Goal: Complete application form

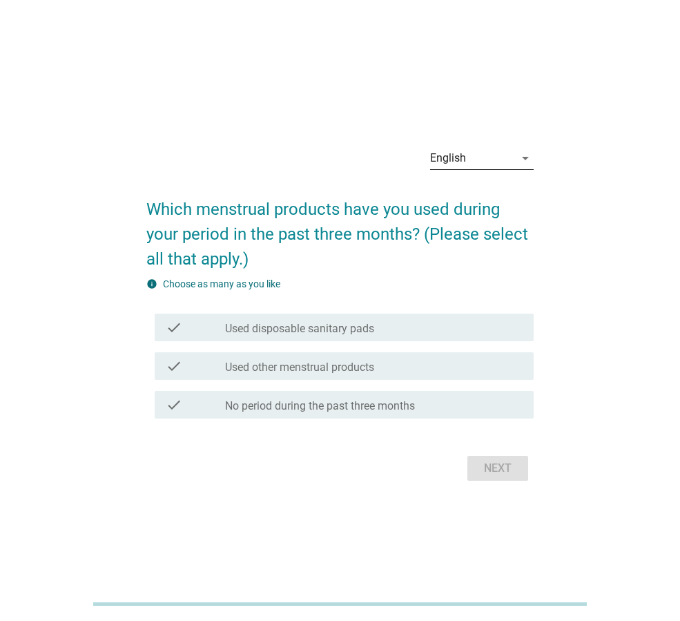
click at [508, 161] on div "English" at bounding box center [472, 158] width 84 height 22
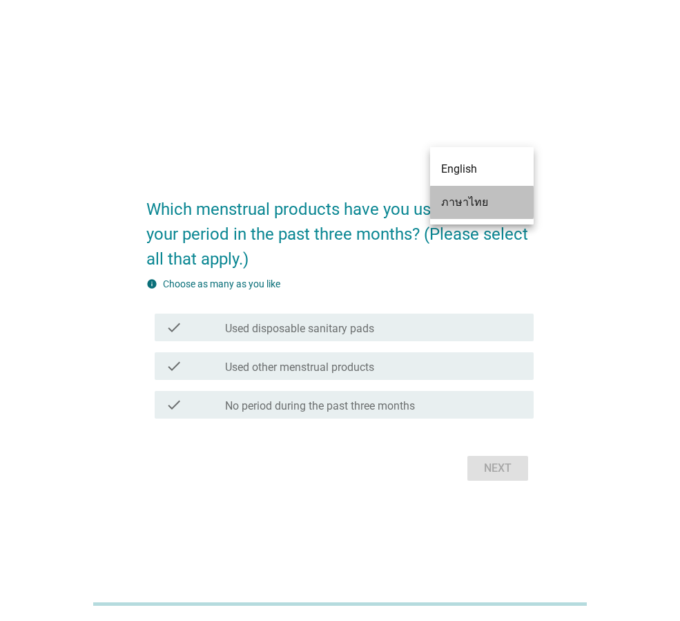
click at [491, 213] on div "ภาษาไทย" at bounding box center [481, 202] width 81 height 33
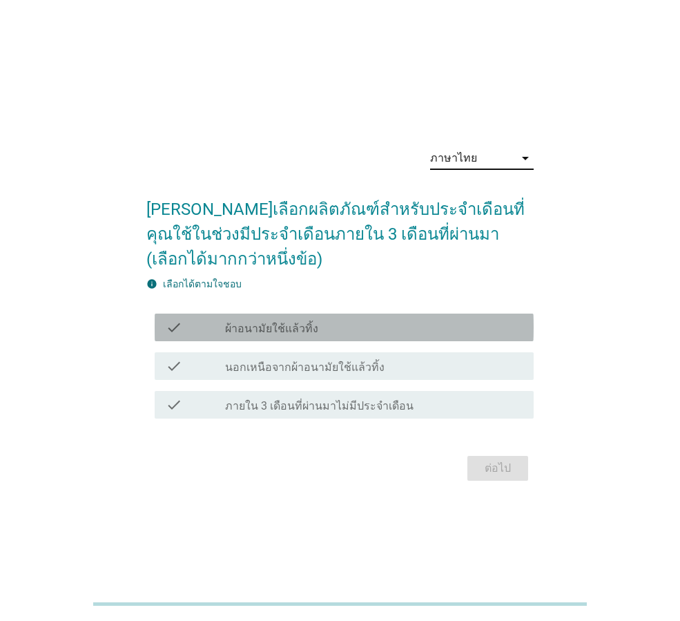
click at [322, 327] on div "check_box_outline_blank ผ้าอนามัยใช้แล้วทิ้ง" at bounding box center [374, 327] width 298 height 17
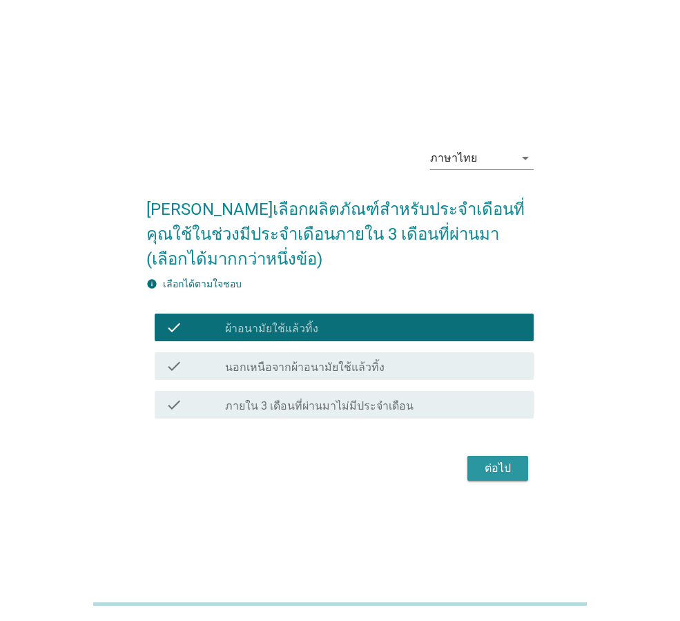
click at [510, 468] on div "ต่อไป" at bounding box center [498, 468] width 39 height 17
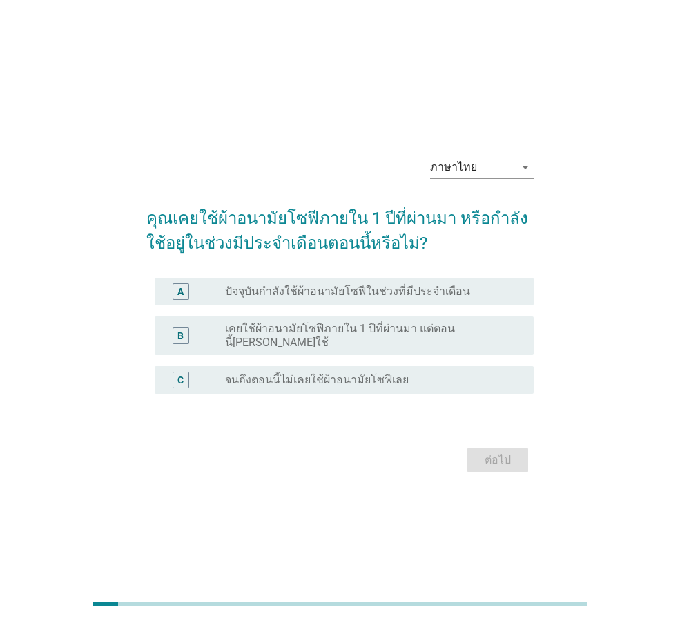
click at [277, 300] on div "radio_button_unchecked ปัจจุบันกำลังใช้ผ้าอนามัยโซฟีในช่วงที่มีประจำเดือน" at bounding box center [374, 291] width 298 height 17
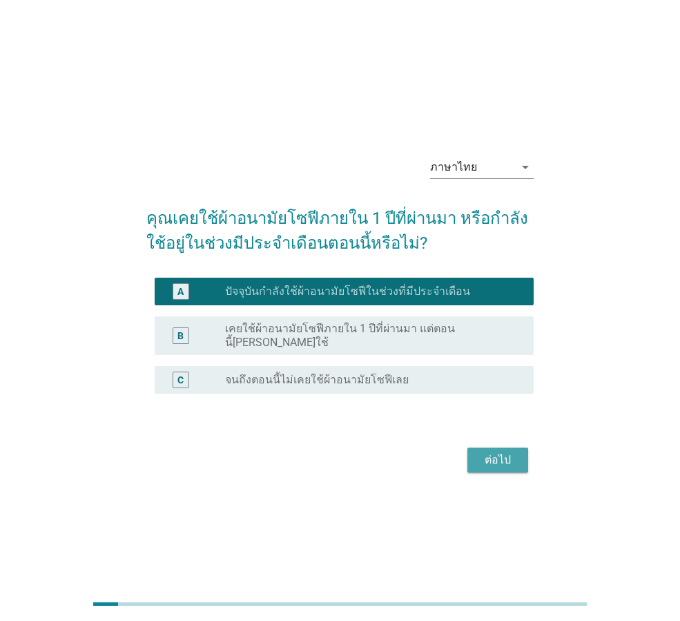
click at [503, 456] on div "ต่อไป" at bounding box center [498, 460] width 39 height 17
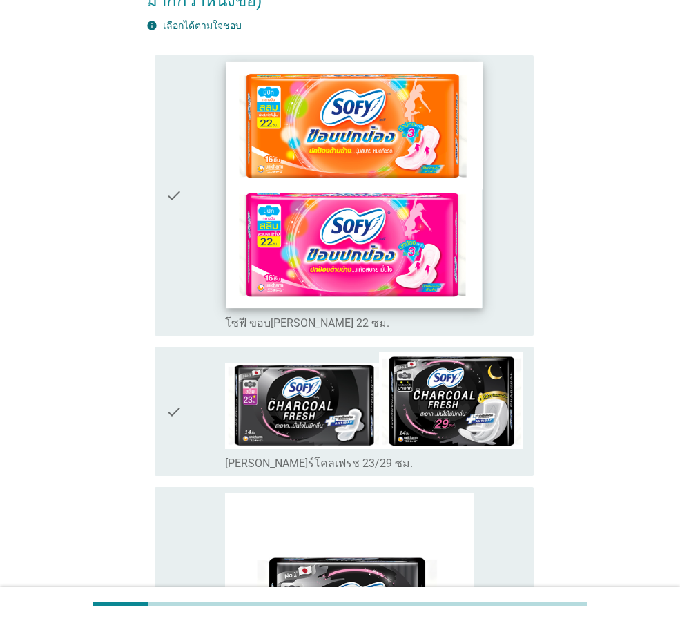
scroll to position [207, 0]
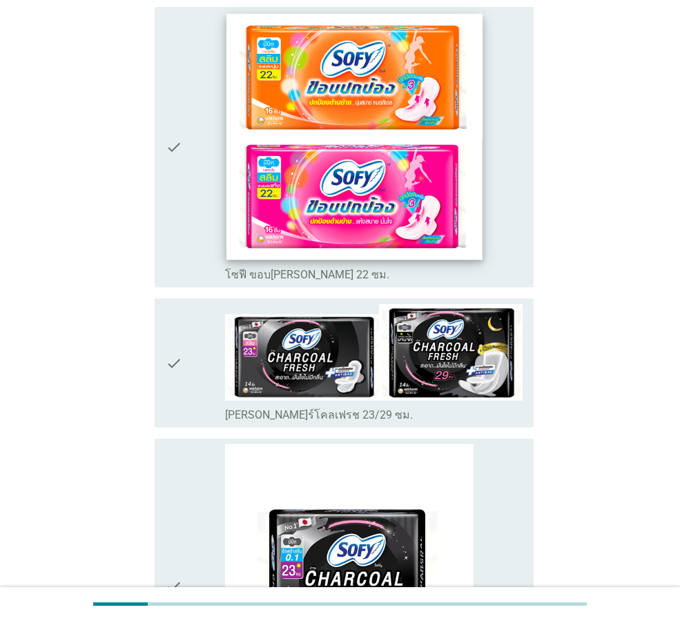
click at [340, 187] on img at bounding box center [355, 136] width 256 height 246
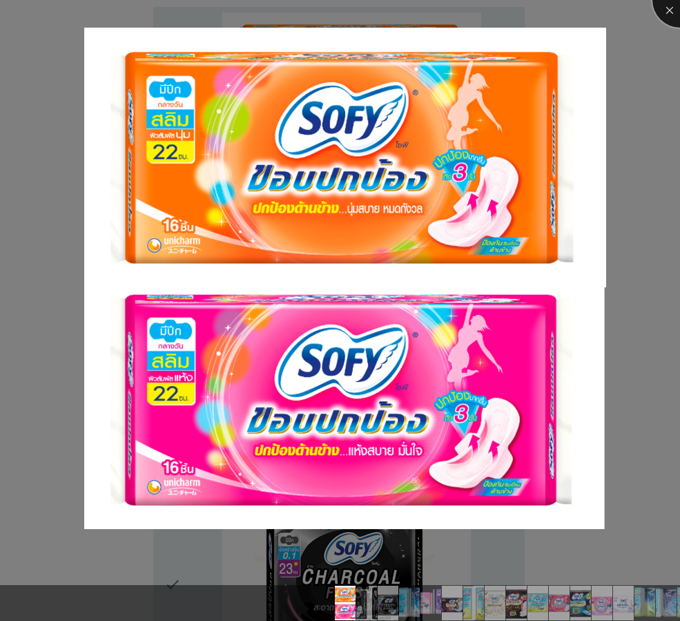
click at [663, 12] on div at bounding box center [680, -1] width 55 height 55
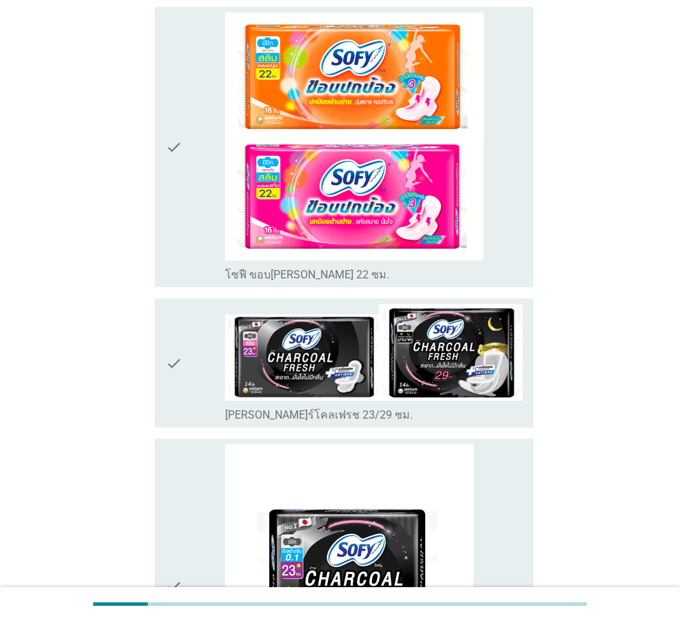
click at [175, 139] on icon "check" at bounding box center [174, 147] width 17 height 270
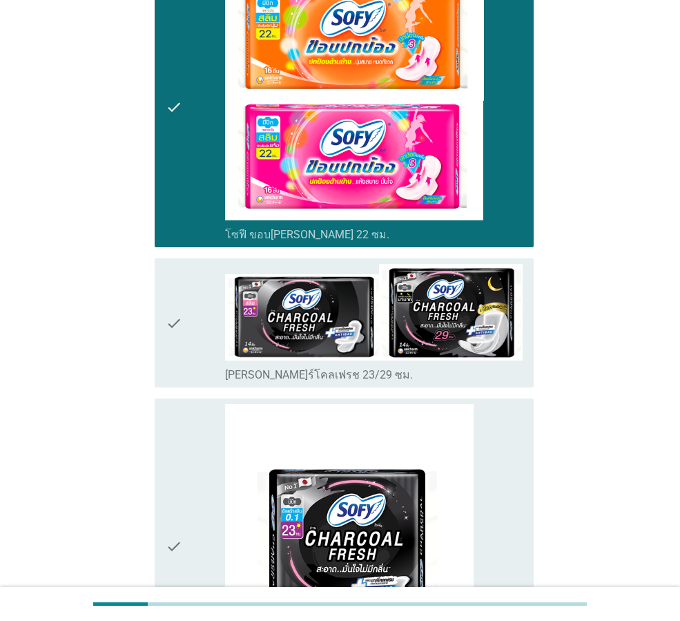
scroll to position [345, 0]
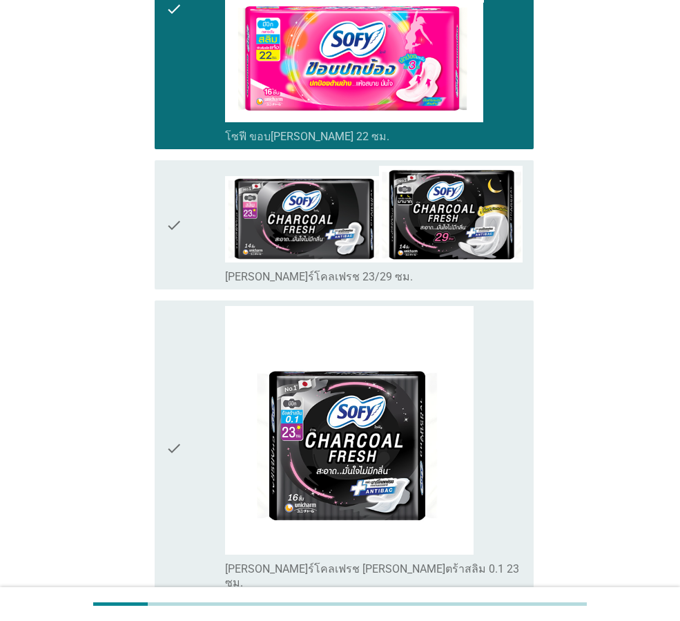
click at [189, 179] on div "check" at bounding box center [195, 225] width 59 height 118
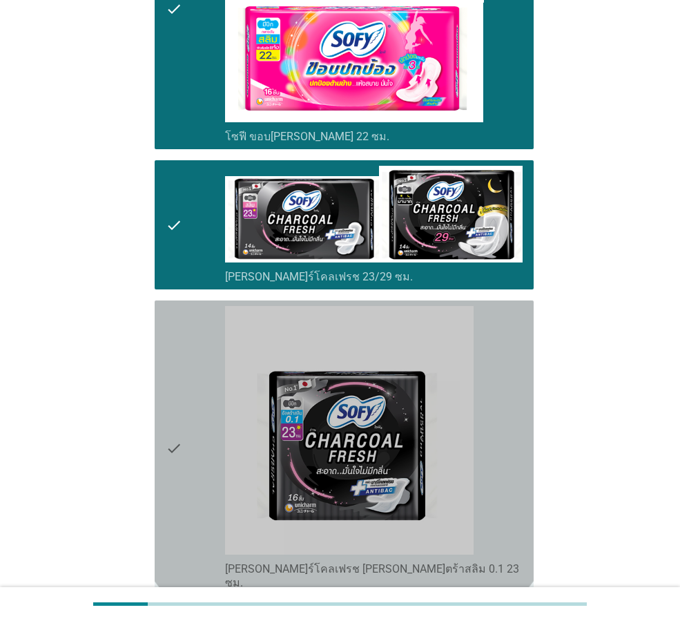
click at [188, 360] on div "check" at bounding box center [195, 448] width 59 height 284
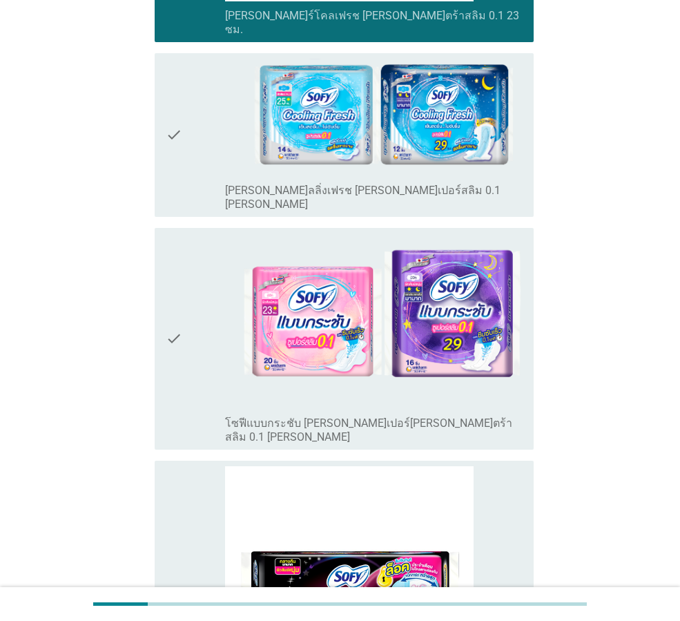
scroll to position [898, 0]
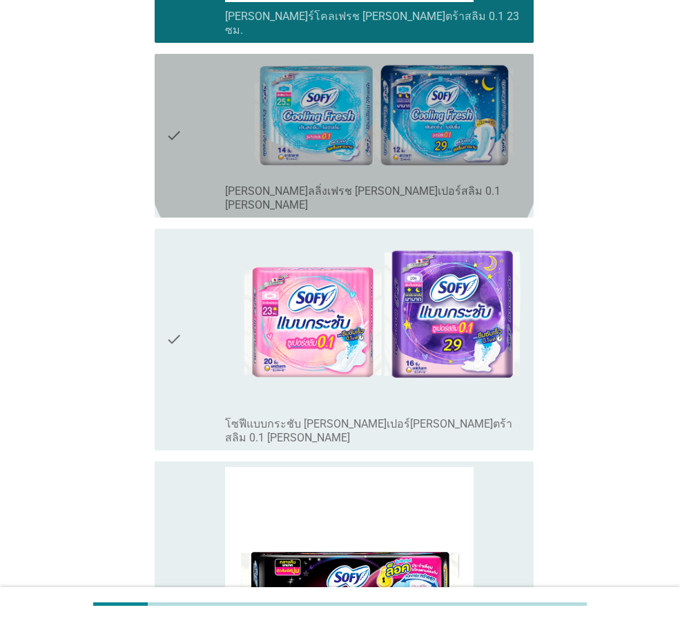
click at [171, 126] on icon "check" at bounding box center [174, 135] width 17 height 153
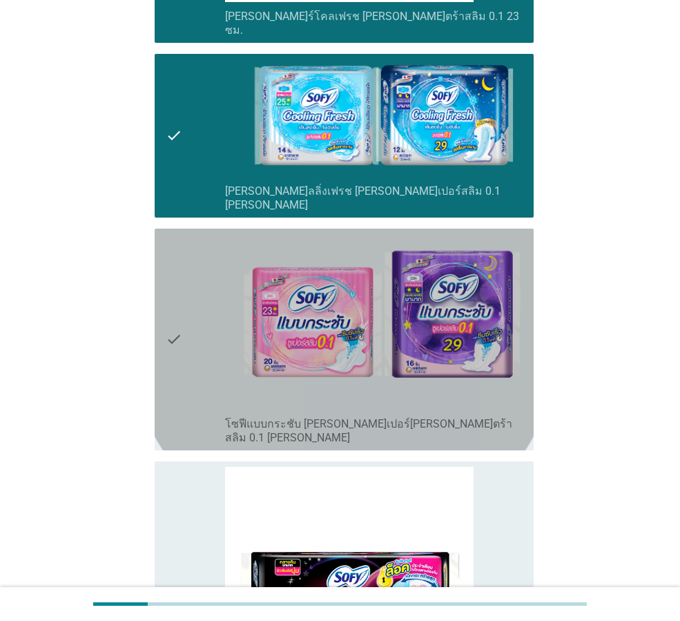
click at [169, 265] on icon "check" at bounding box center [174, 339] width 17 height 211
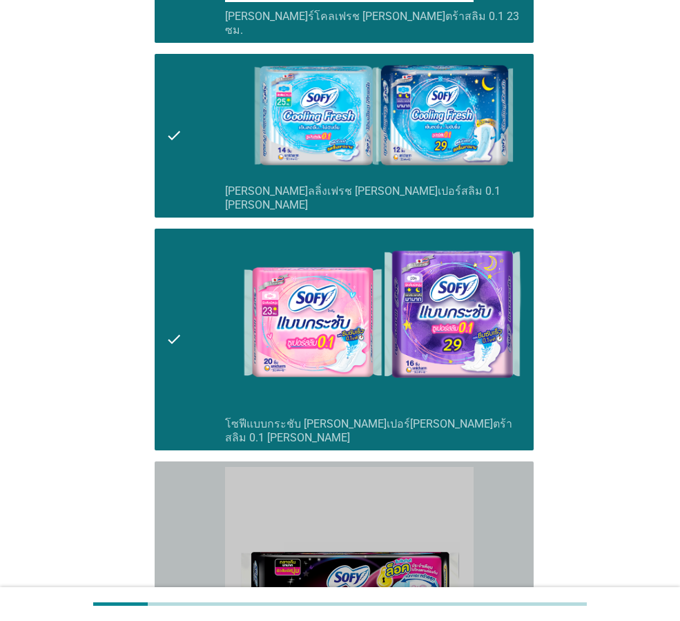
click at [191, 467] on div "check" at bounding box center [195, 609] width 59 height 284
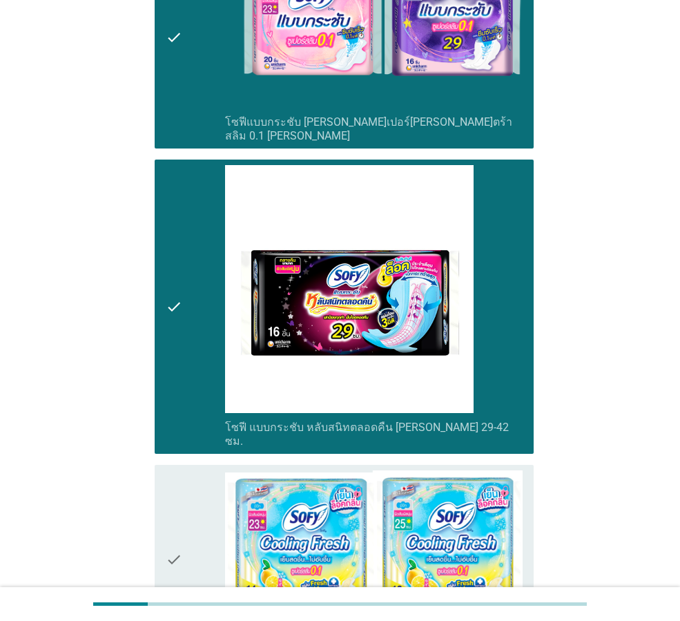
scroll to position [1243, 0]
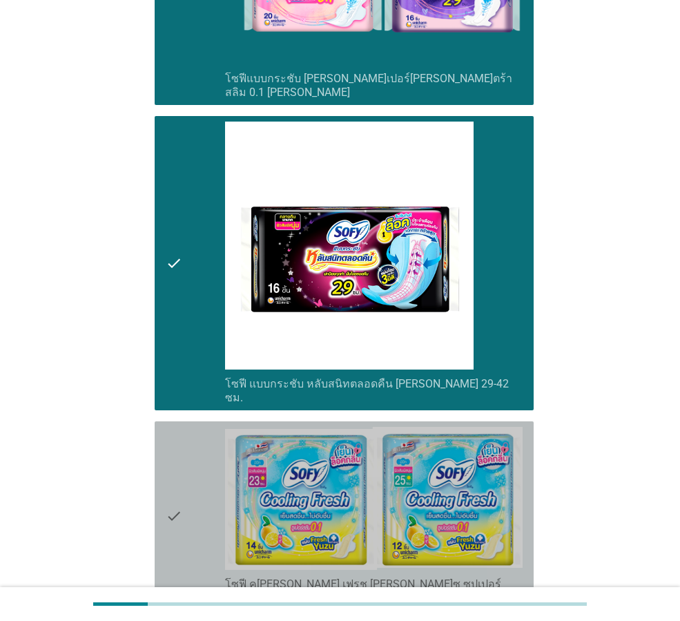
click at [184, 430] on div "check" at bounding box center [195, 516] width 59 height 178
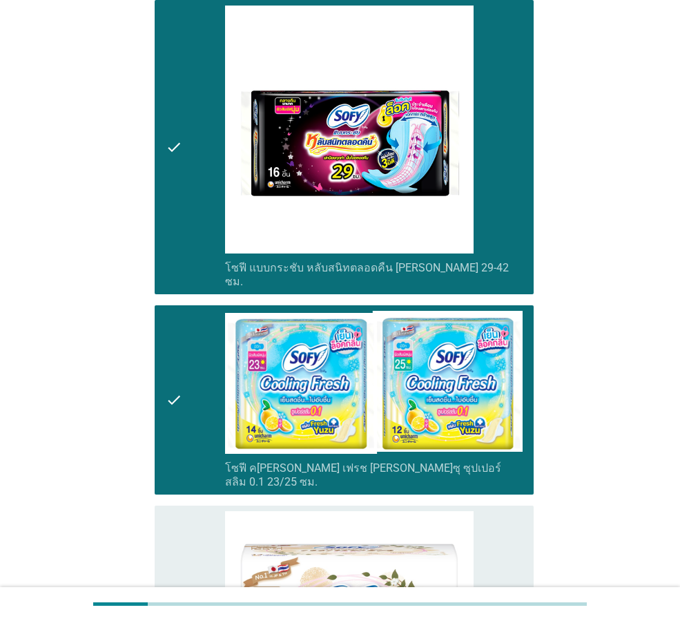
scroll to position [1588, 0]
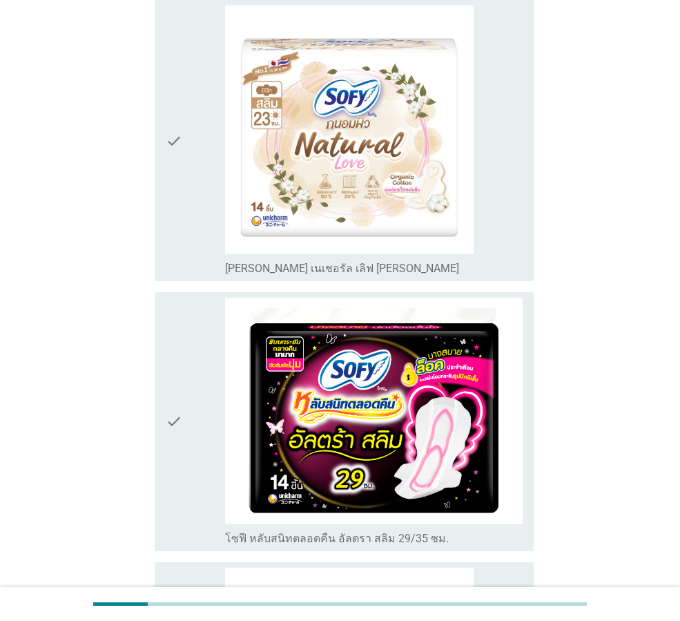
click at [190, 371] on div "check" at bounding box center [195, 422] width 59 height 248
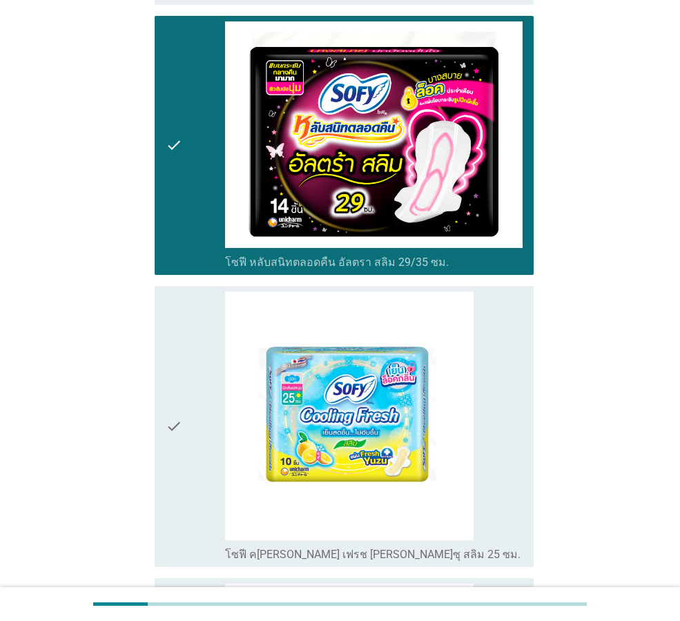
click at [188, 380] on div "check" at bounding box center [195, 426] width 59 height 270
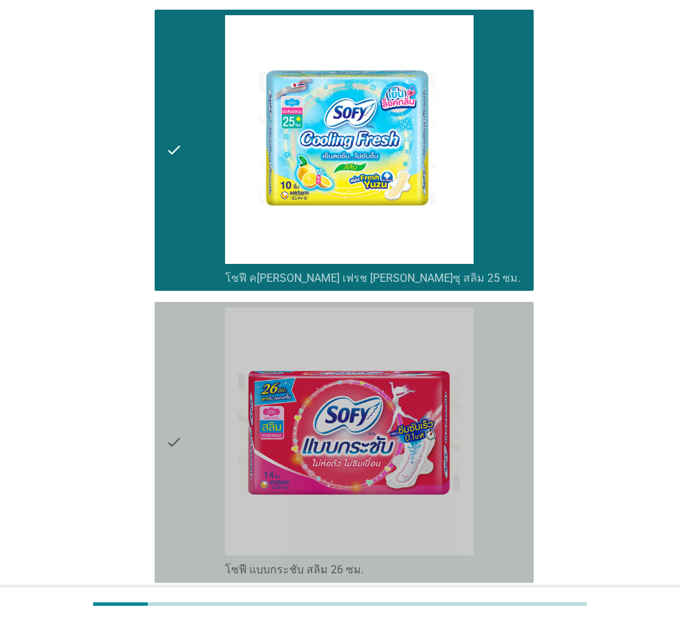
click at [188, 385] on div "check" at bounding box center [195, 442] width 59 height 270
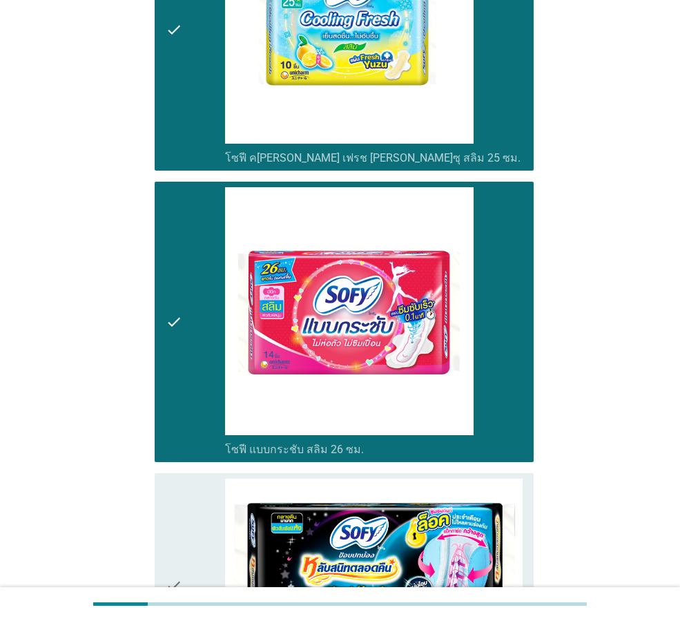
scroll to position [2762, 0]
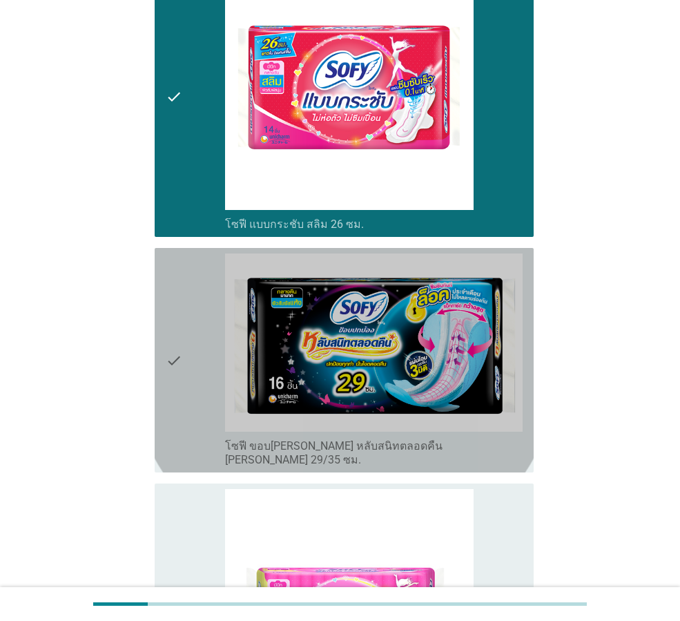
click at [172, 322] on icon "check" at bounding box center [174, 359] width 17 height 213
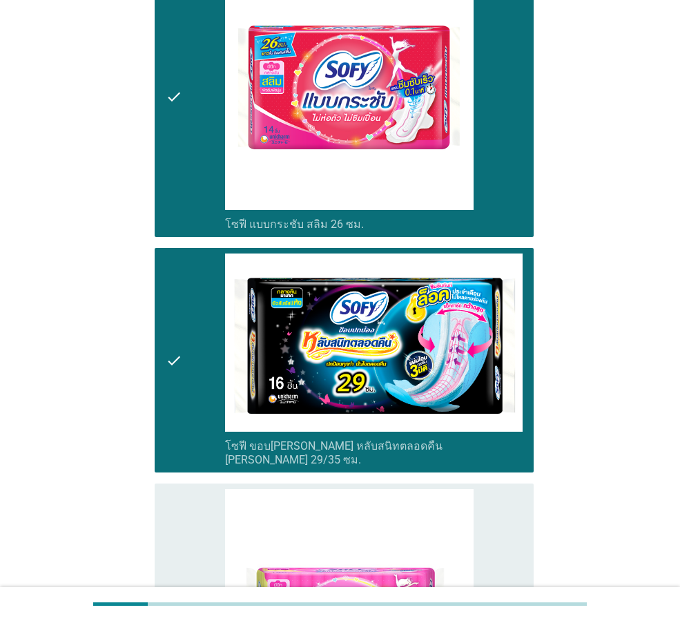
click at [178, 489] on icon "check" at bounding box center [174, 631] width 17 height 284
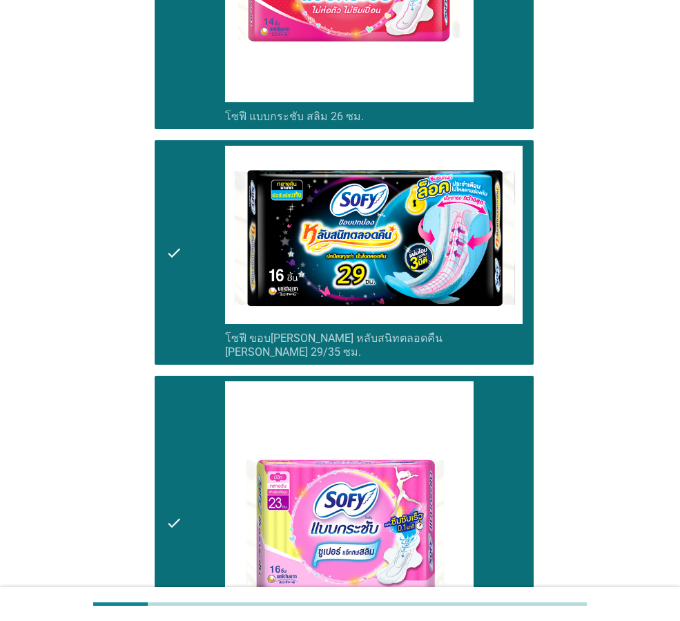
scroll to position [3107, 0]
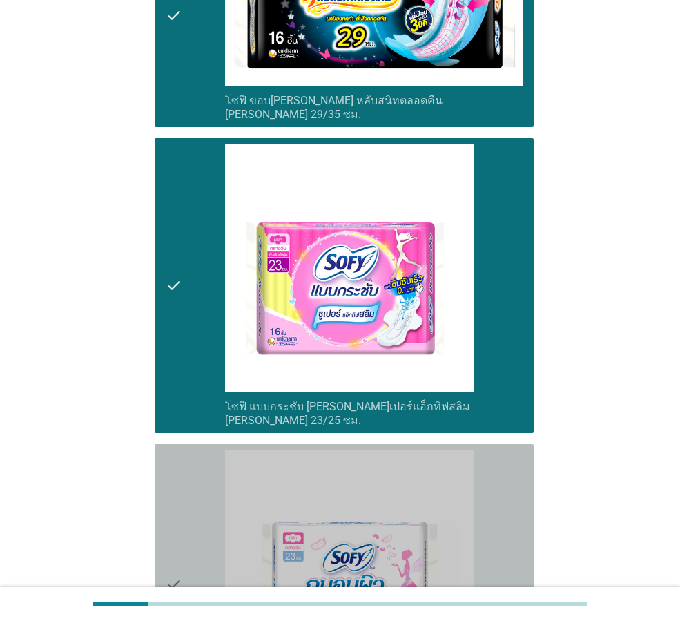
click at [181, 472] on icon "check" at bounding box center [174, 585] width 17 height 270
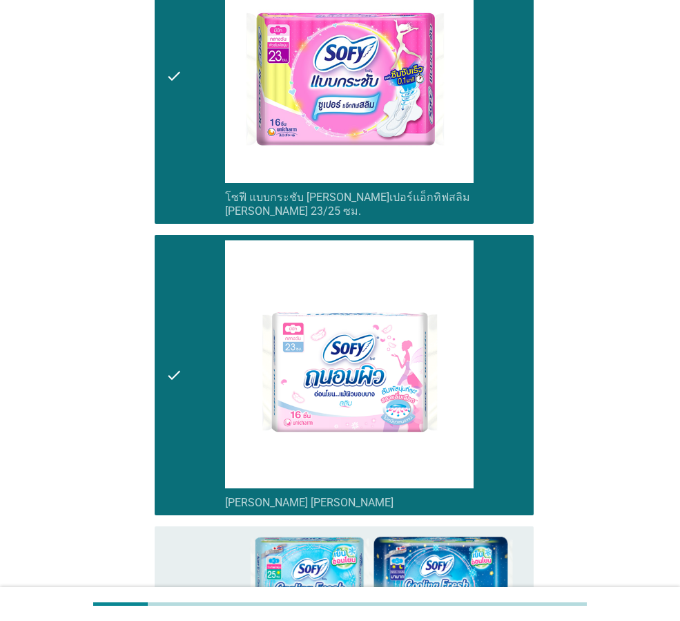
scroll to position [3453, 0]
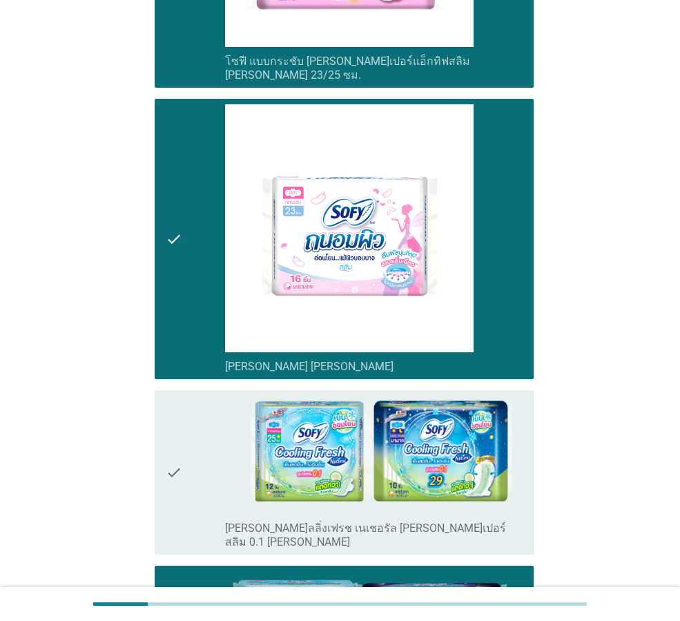
click at [179, 396] on icon "check" at bounding box center [174, 472] width 17 height 153
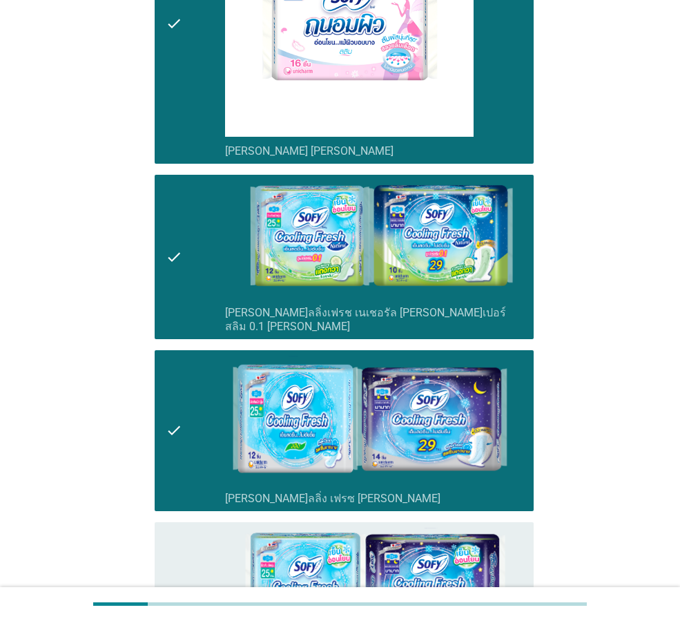
scroll to position [3798, 0]
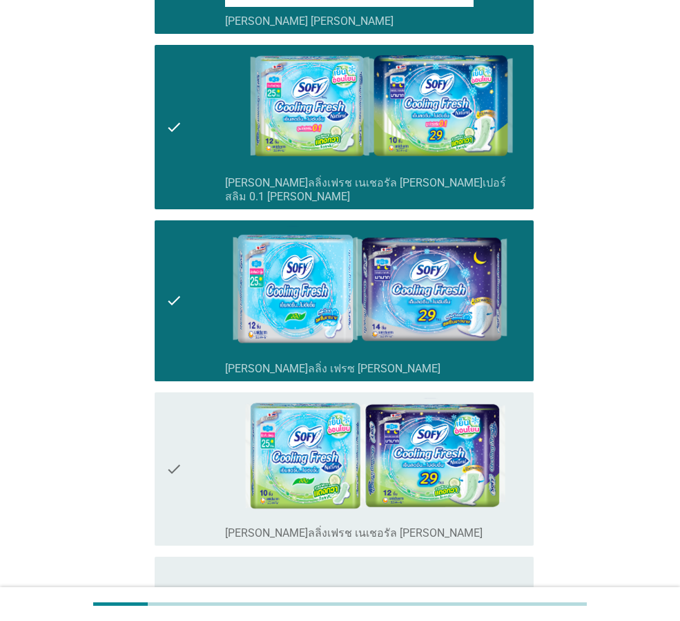
click at [184, 398] on div "check" at bounding box center [195, 469] width 59 height 143
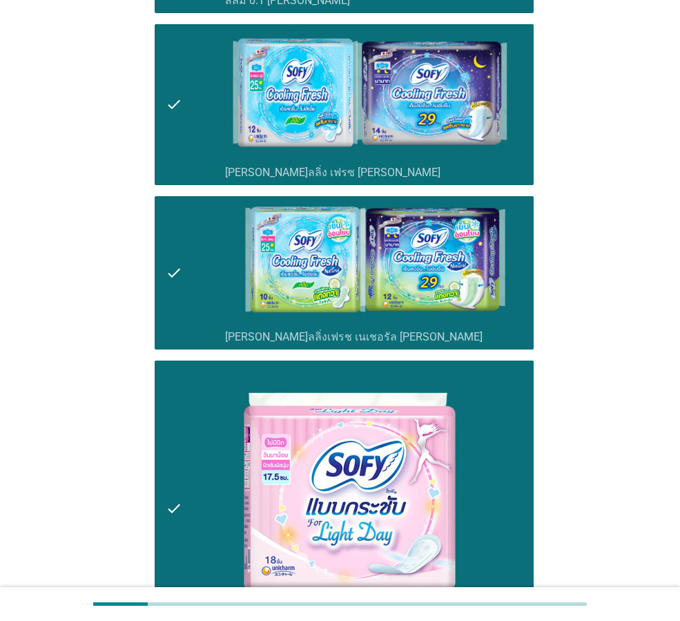
scroll to position [4212, 0]
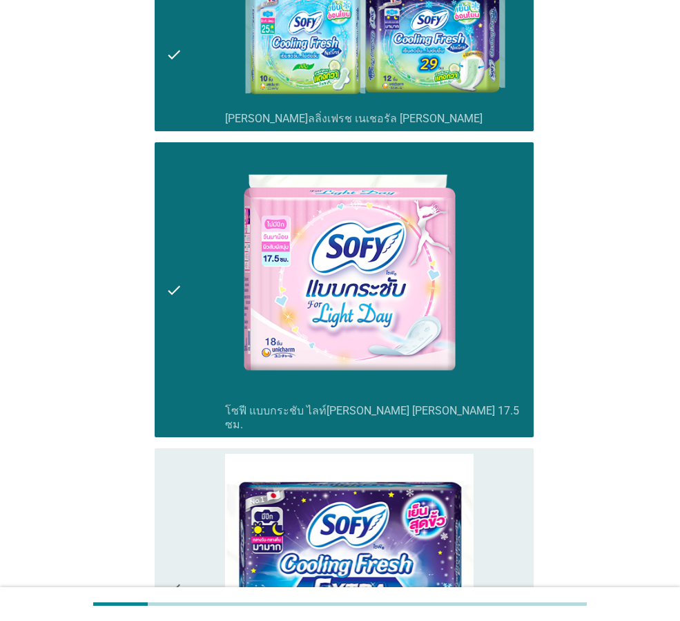
click at [181, 461] on icon "check" at bounding box center [174, 589] width 17 height 270
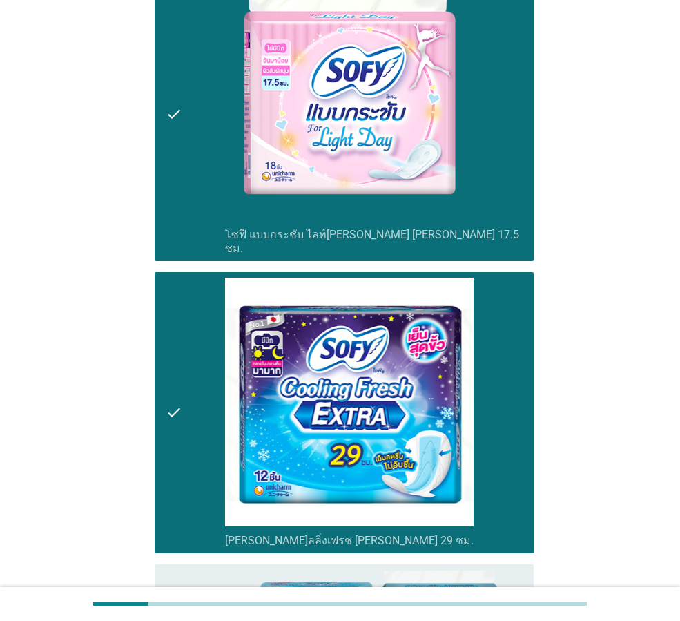
scroll to position [4558, 0]
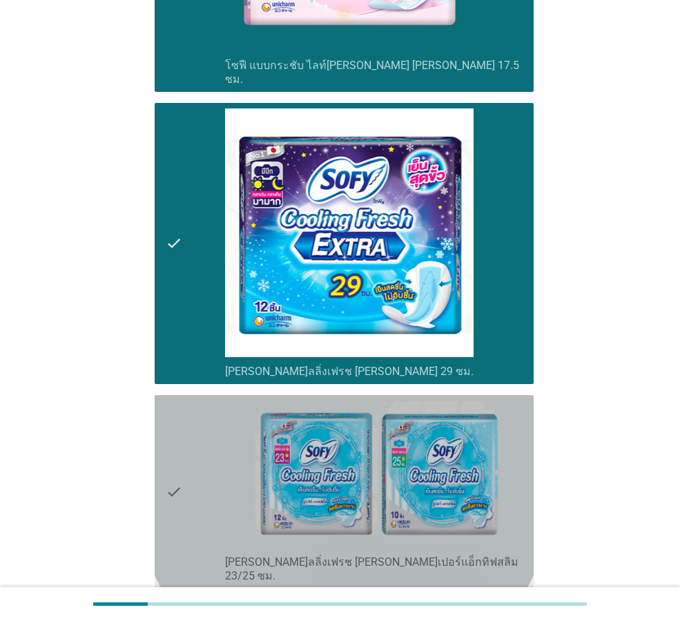
click at [177, 401] on icon "check" at bounding box center [174, 492] width 17 height 183
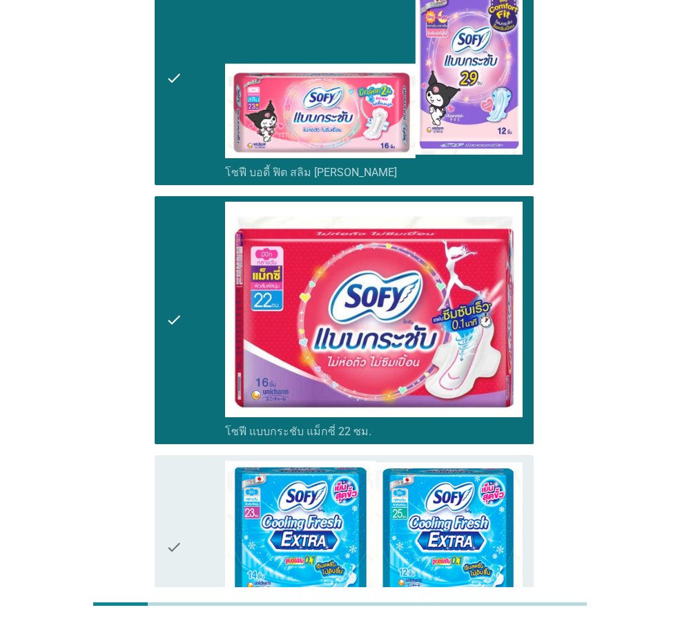
scroll to position [5189, 0]
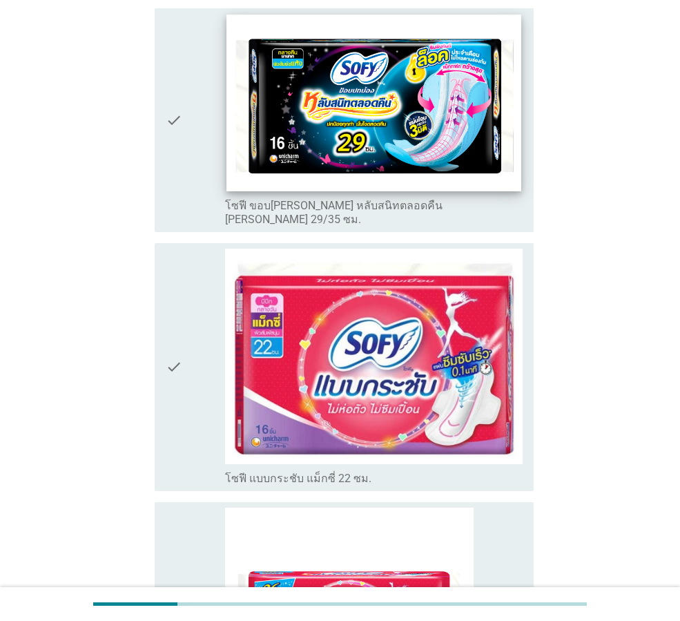
scroll to position [207, 0]
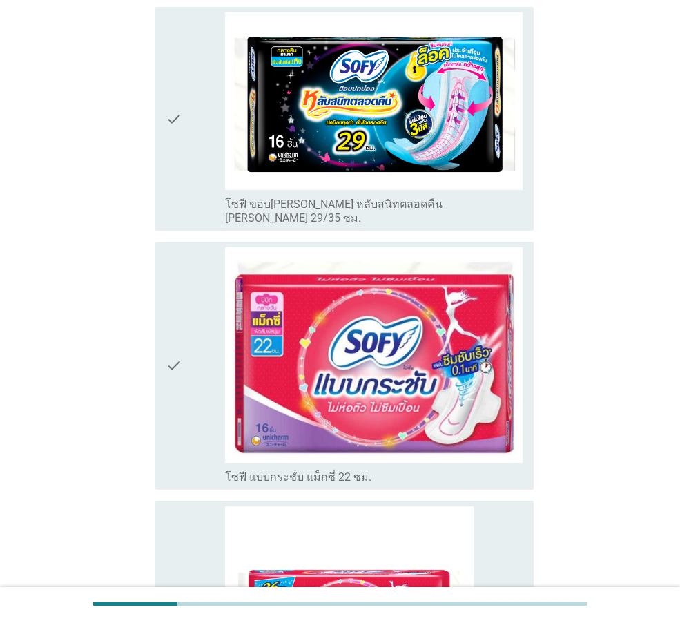
click at [186, 166] on div "check" at bounding box center [195, 118] width 59 height 213
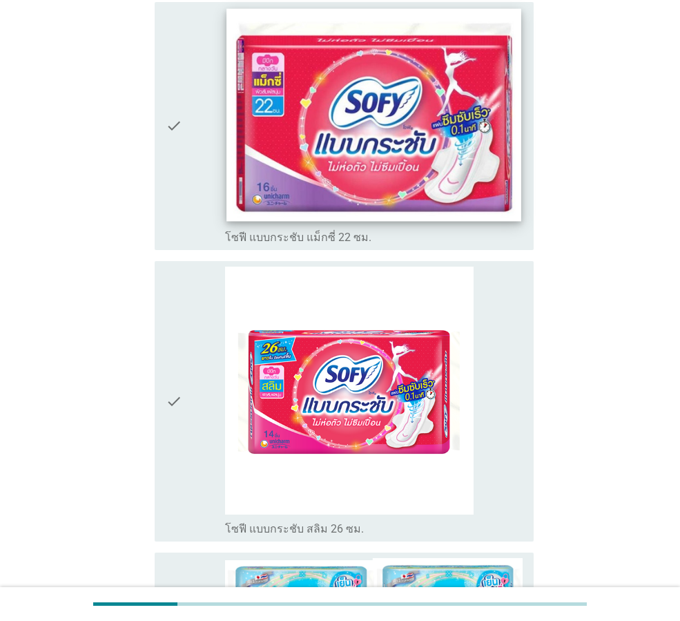
scroll to position [483, 0]
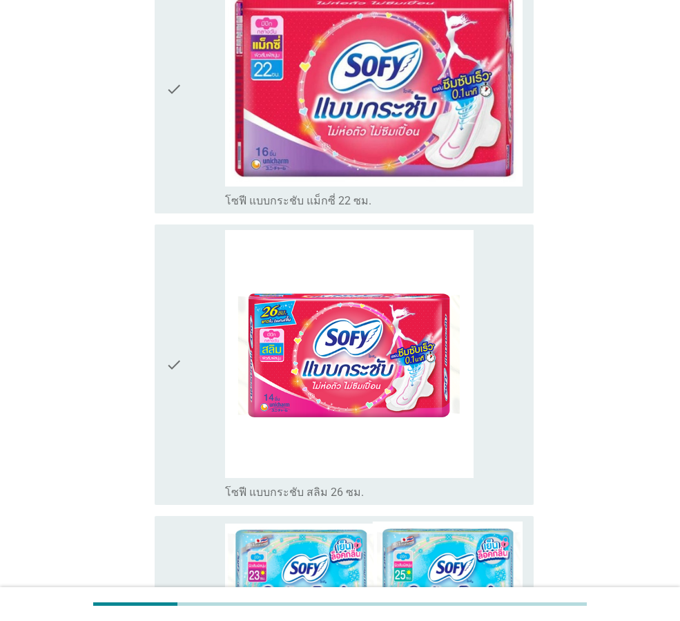
click at [193, 351] on div "check" at bounding box center [195, 365] width 59 height 270
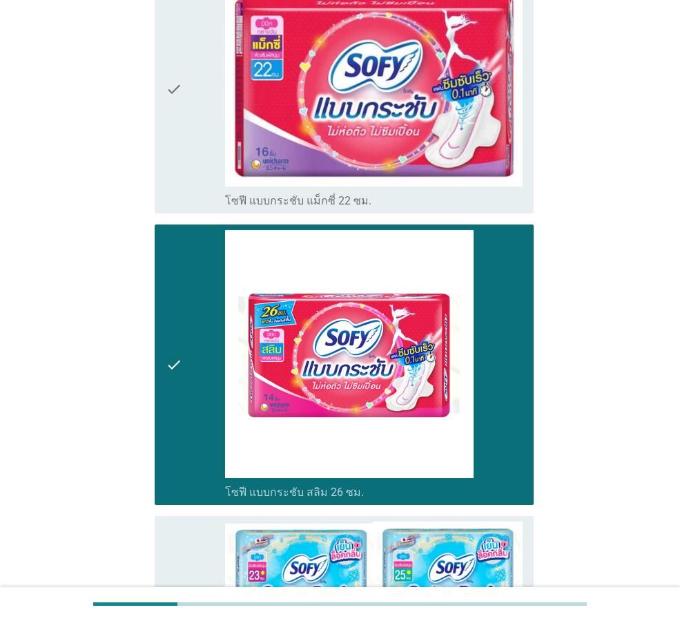
scroll to position [760, 0]
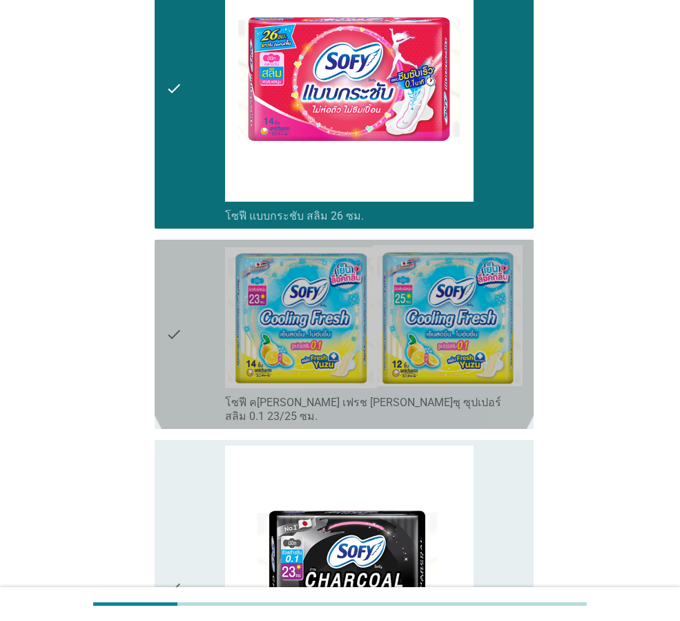
click at [193, 351] on div "check" at bounding box center [195, 334] width 59 height 178
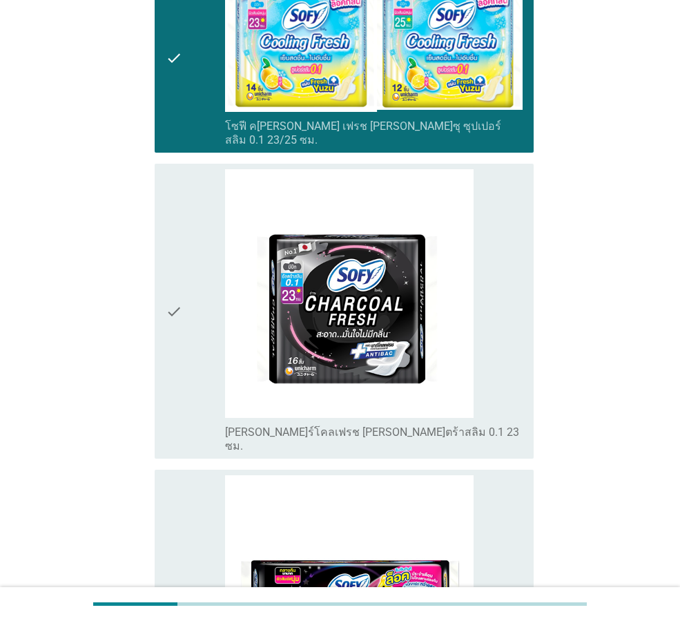
scroll to position [1105, 0]
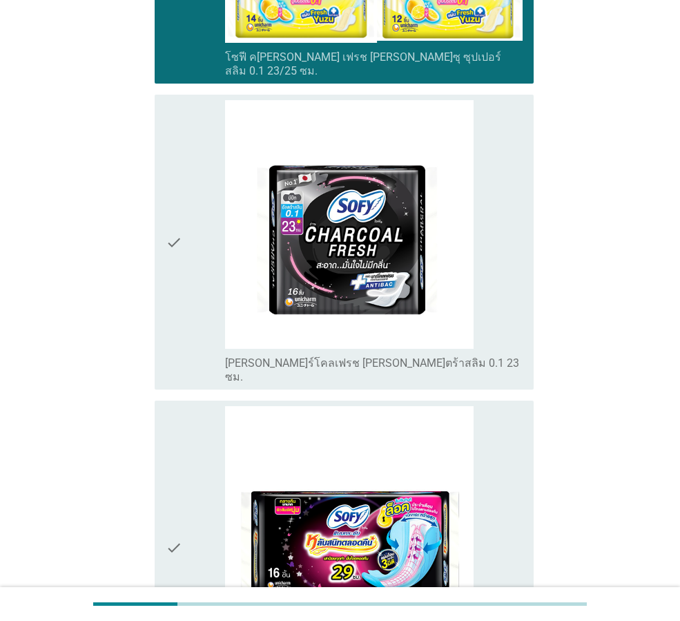
click at [179, 264] on icon "check" at bounding box center [174, 242] width 17 height 284
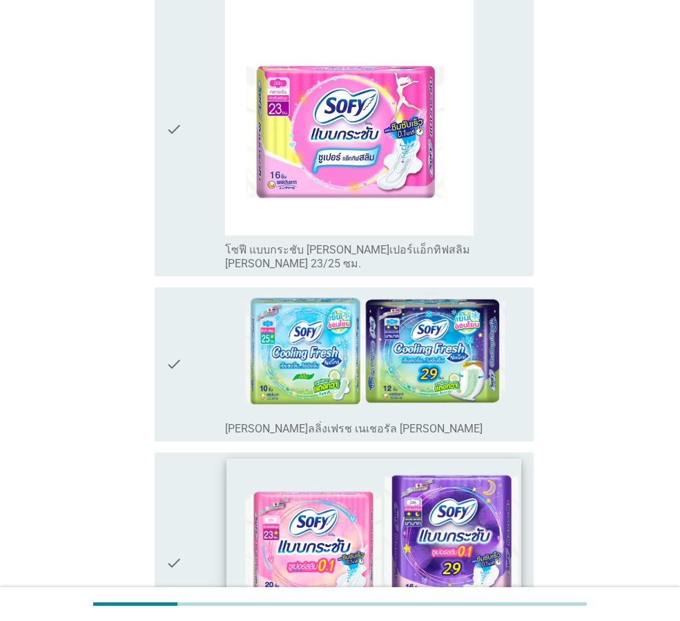
scroll to position [2072, 0]
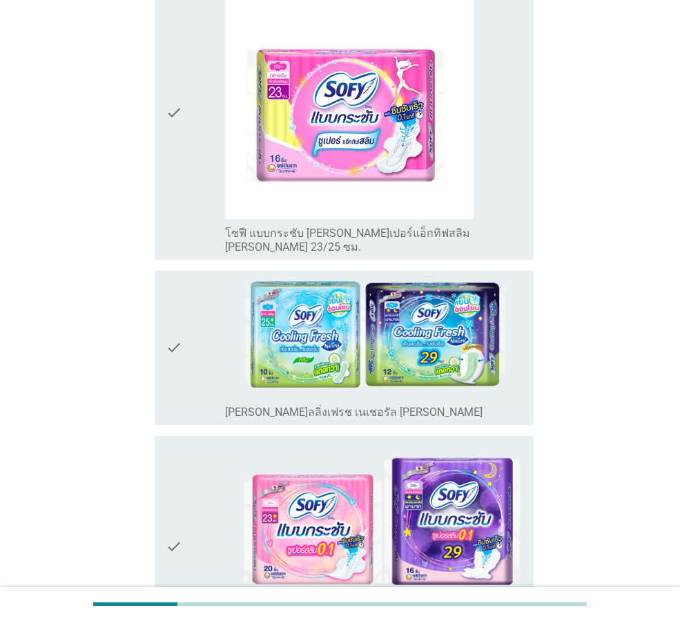
click at [182, 323] on icon "check" at bounding box center [174, 347] width 17 height 143
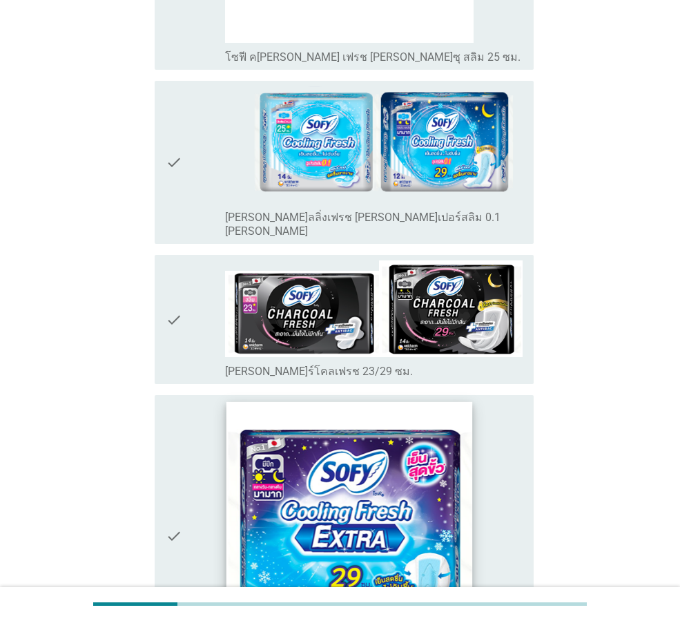
scroll to position [3038, 0]
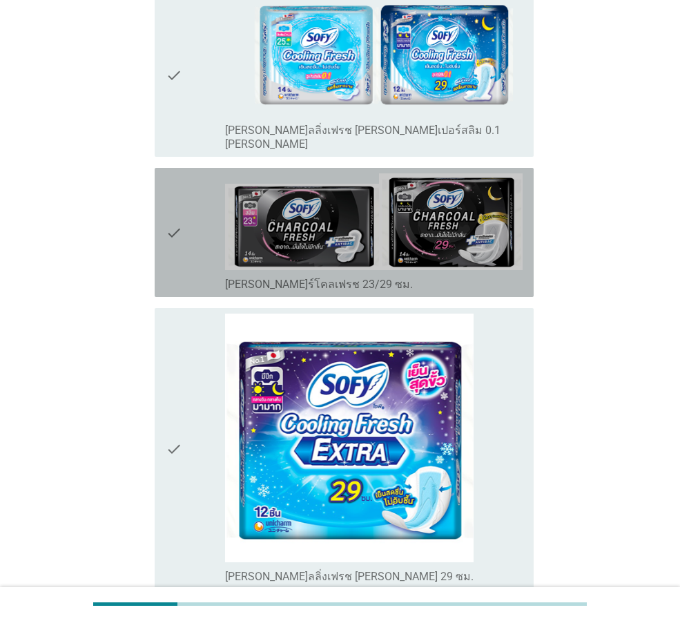
click at [180, 173] on icon "check" at bounding box center [174, 232] width 17 height 118
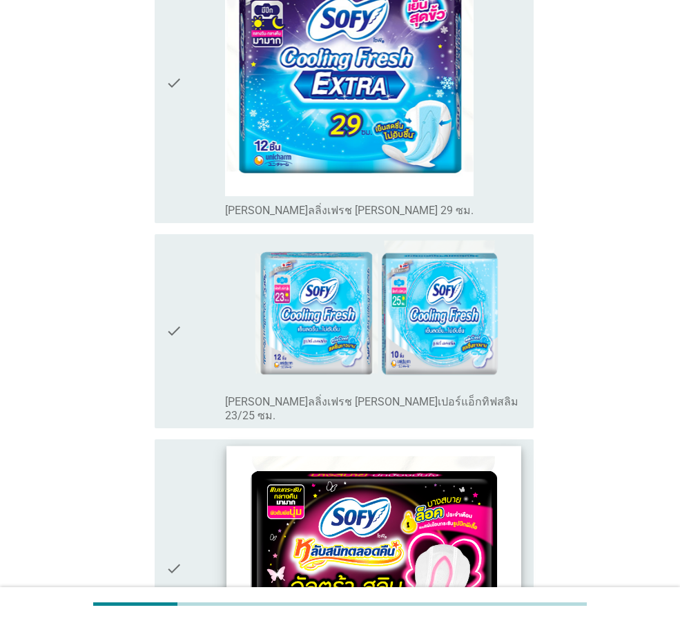
scroll to position [3660, 0]
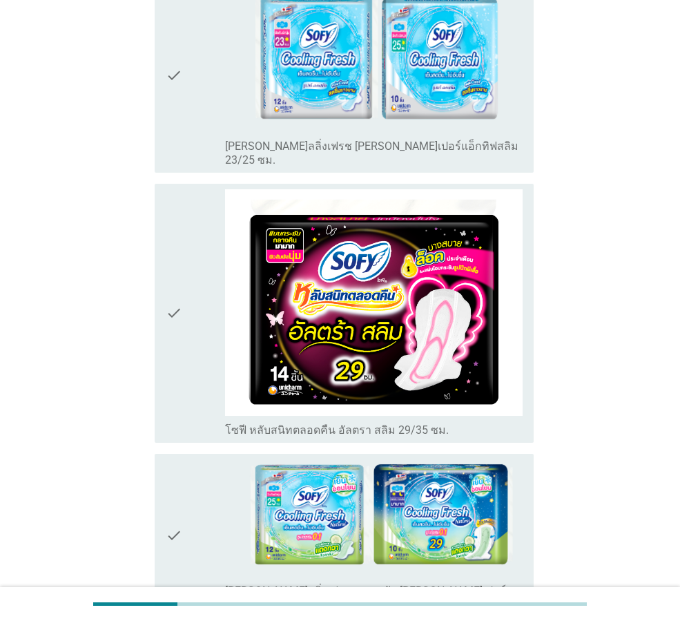
click at [175, 264] on icon "check" at bounding box center [174, 313] width 17 height 248
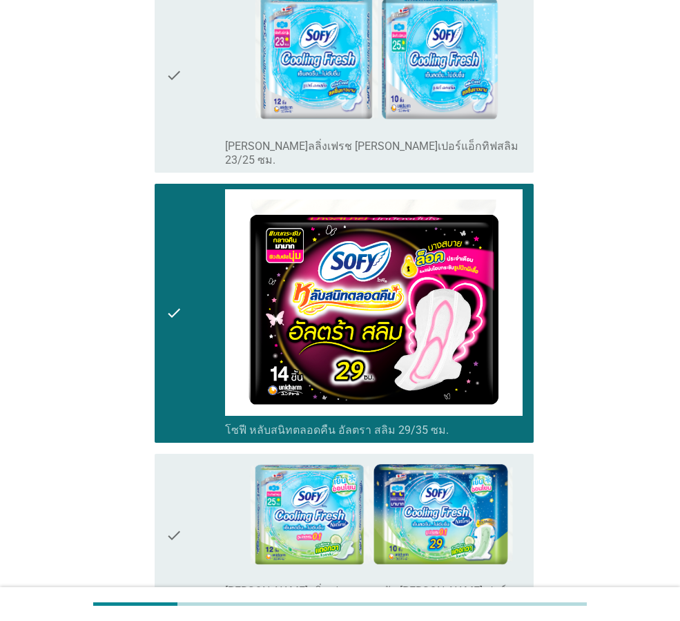
click at [173, 267] on icon "check" at bounding box center [174, 313] width 17 height 248
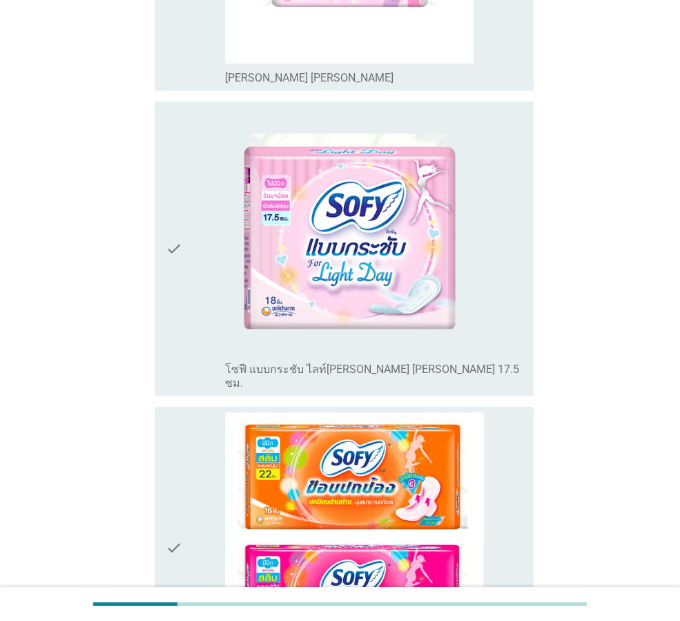
scroll to position [4416, 0]
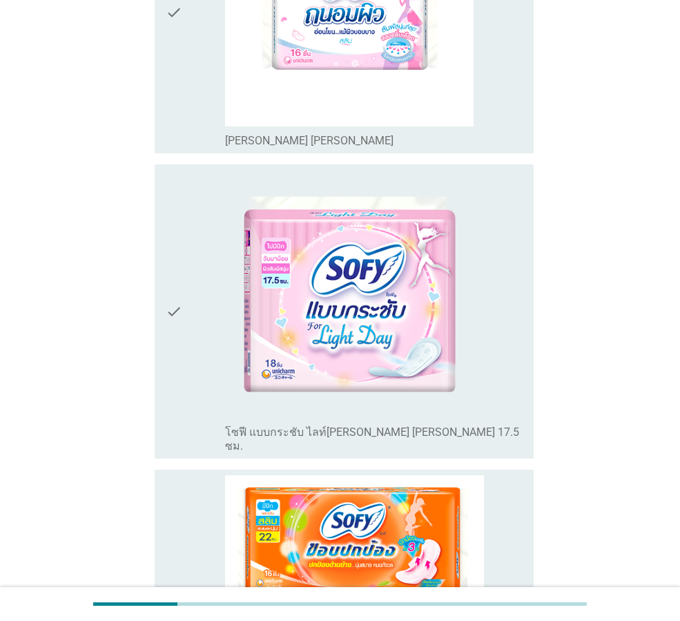
click at [177, 220] on icon "check" at bounding box center [174, 312] width 17 height 284
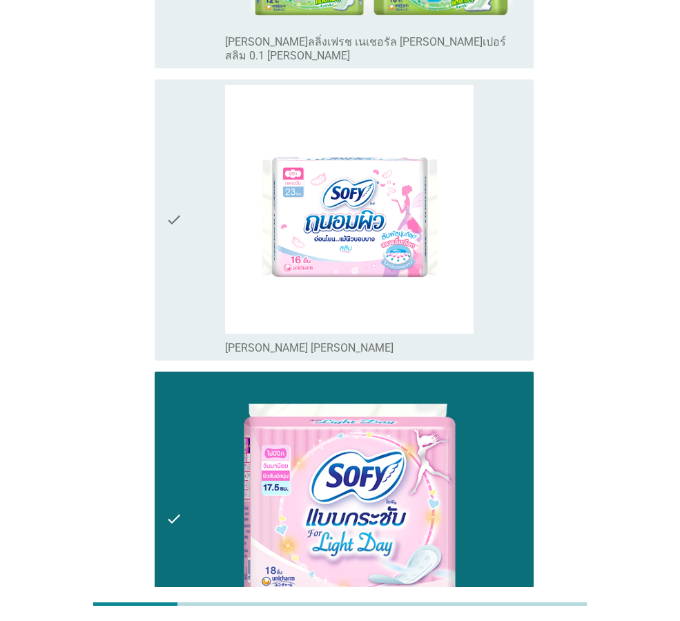
scroll to position [4002, 0]
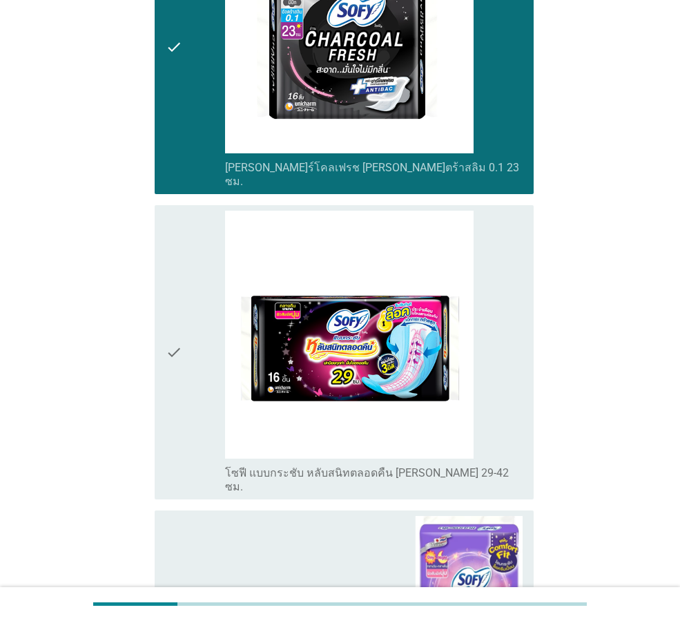
scroll to position [1170, 0]
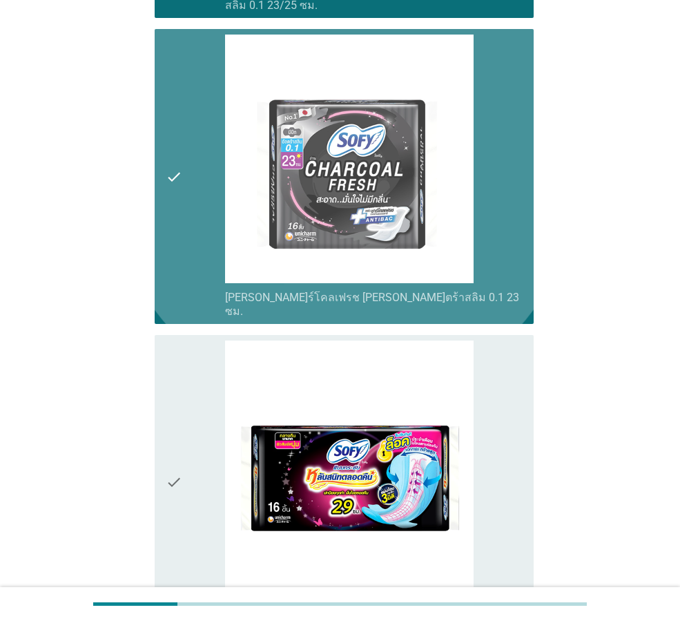
click at [187, 228] on div "check" at bounding box center [195, 177] width 59 height 284
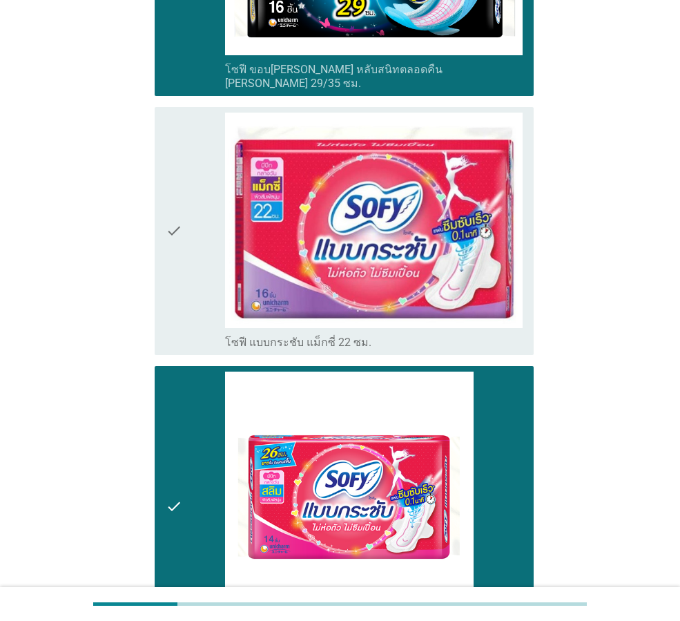
click at [215, 418] on div "check" at bounding box center [195, 507] width 59 height 270
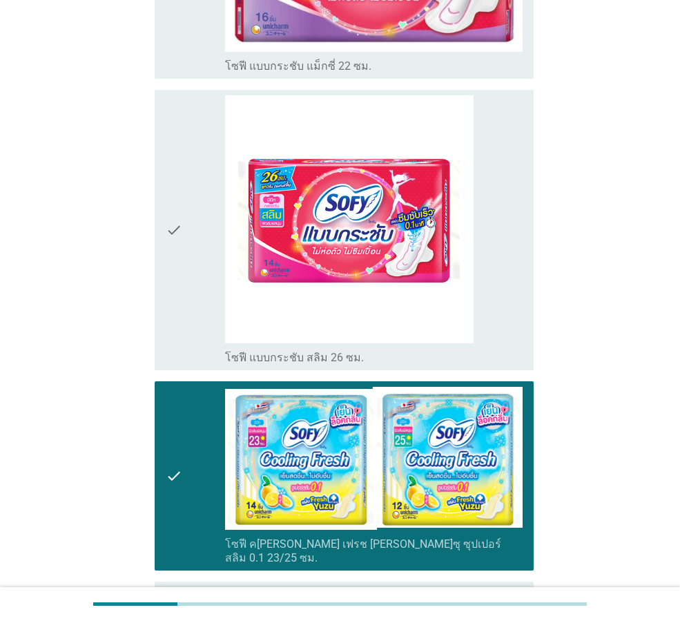
click at [195, 428] on div "check" at bounding box center [195, 476] width 59 height 178
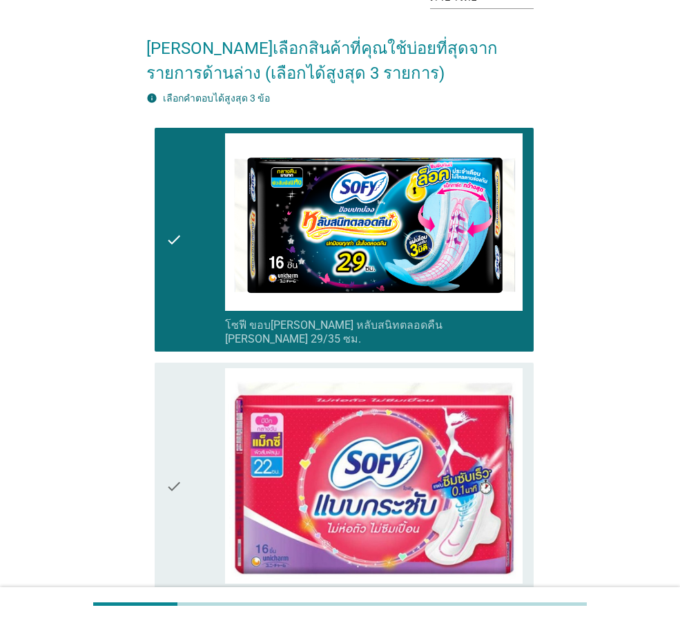
scroll to position [0, 0]
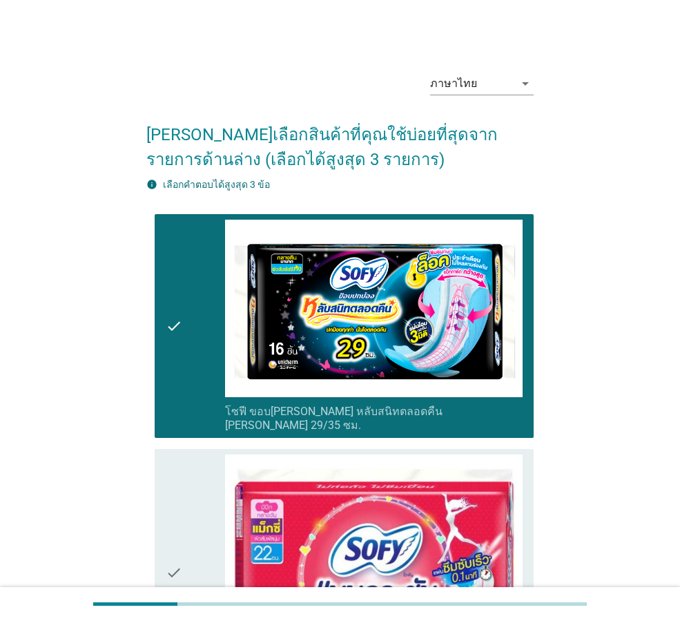
click at [173, 305] on icon "check" at bounding box center [174, 326] width 17 height 213
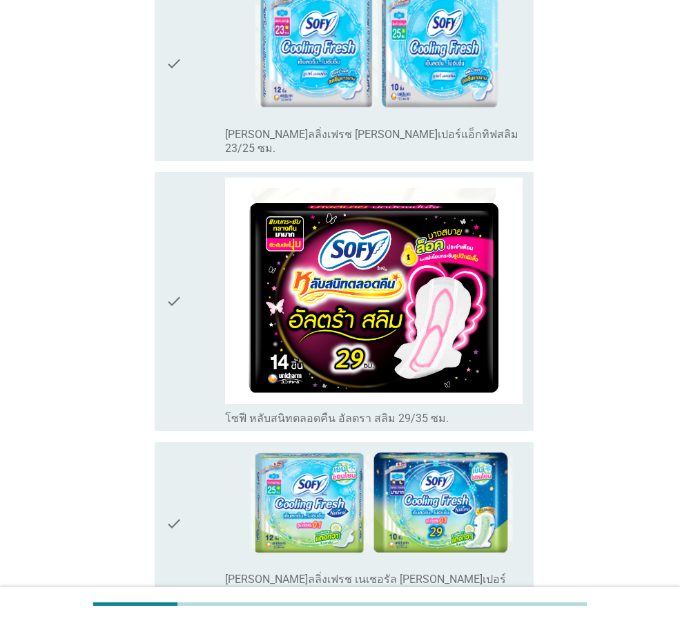
scroll to position [3596, 0]
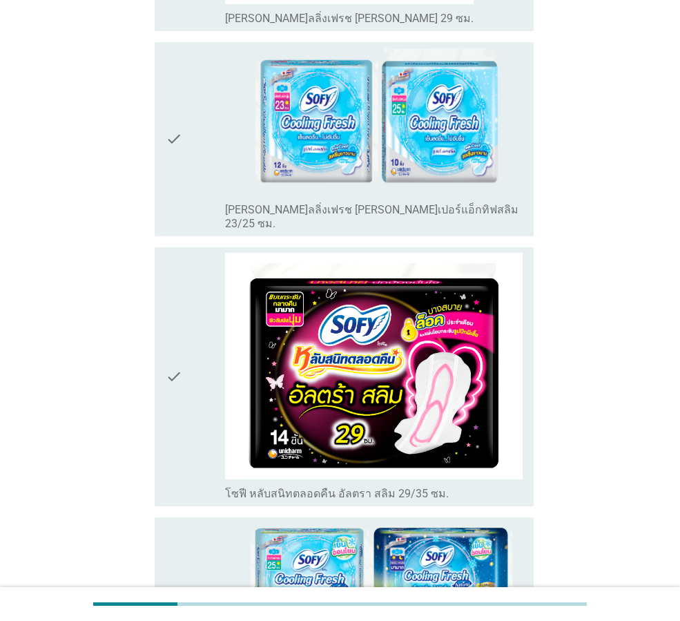
click at [197, 314] on div "check" at bounding box center [195, 377] width 59 height 248
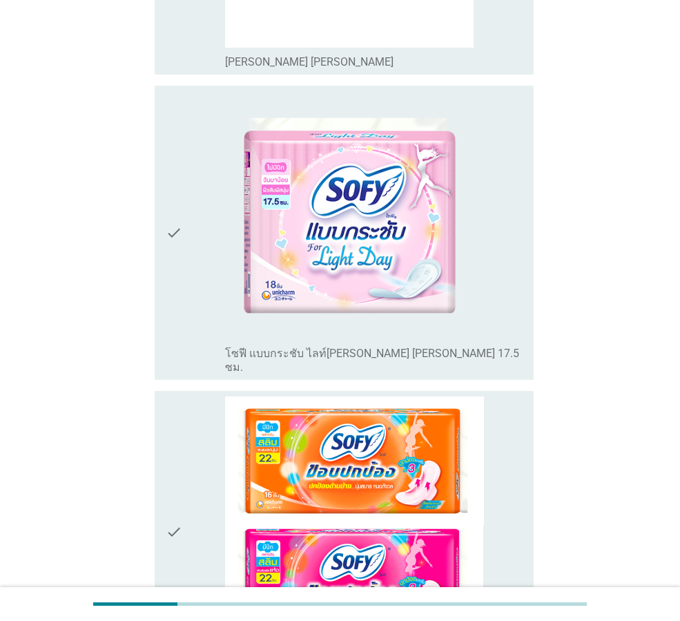
scroll to position [4761, 0]
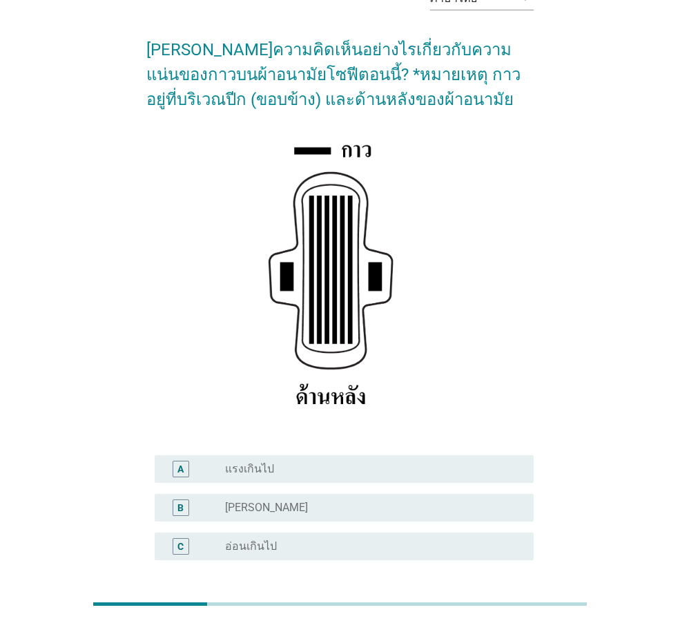
scroll to position [202, 0]
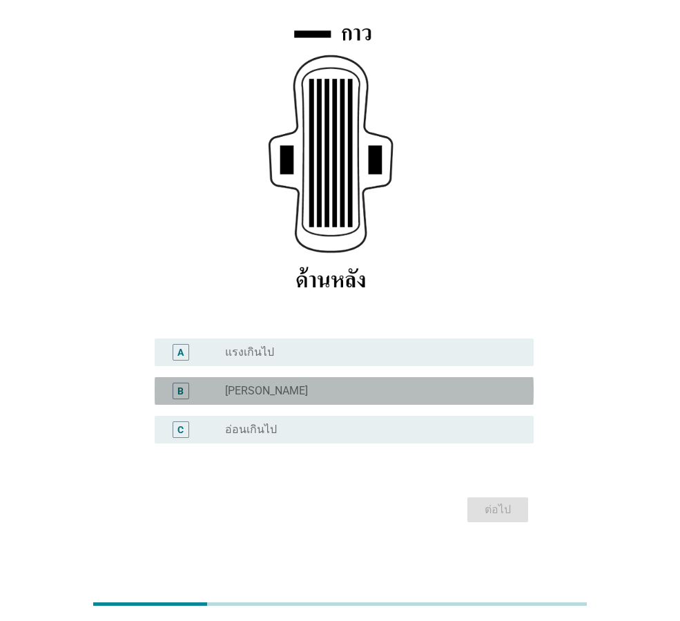
click at [327, 401] on div "B radio_button_unchecked [PERSON_NAME]" at bounding box center [344, 391] width 379 height 28
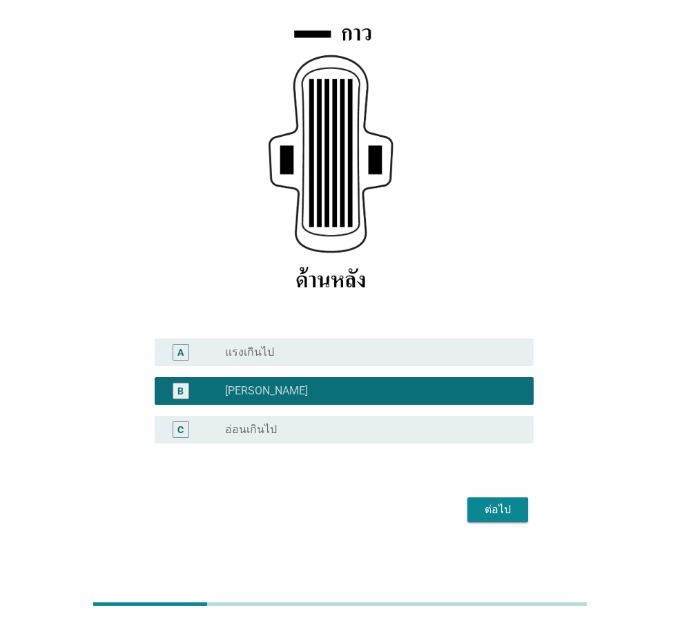
click at [476, 505] on button "ต่อไป" at bounding box center [498, 509] width 61 height 25
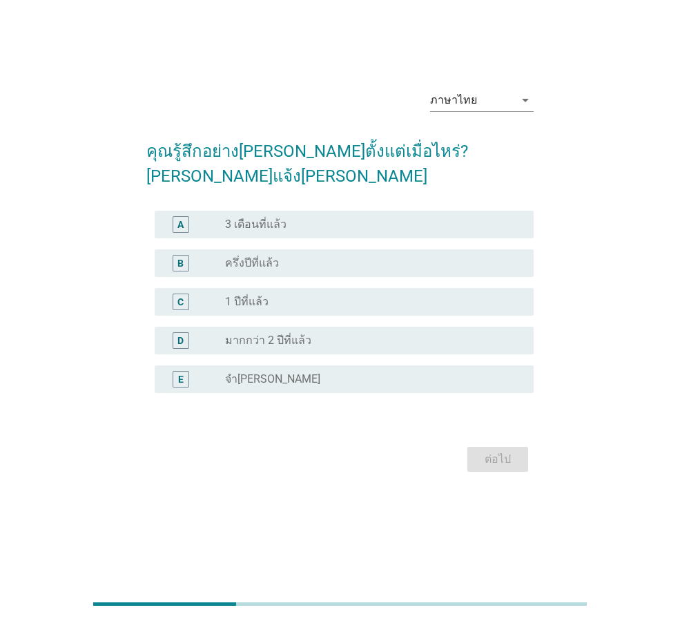
scroll to position [0, 0]
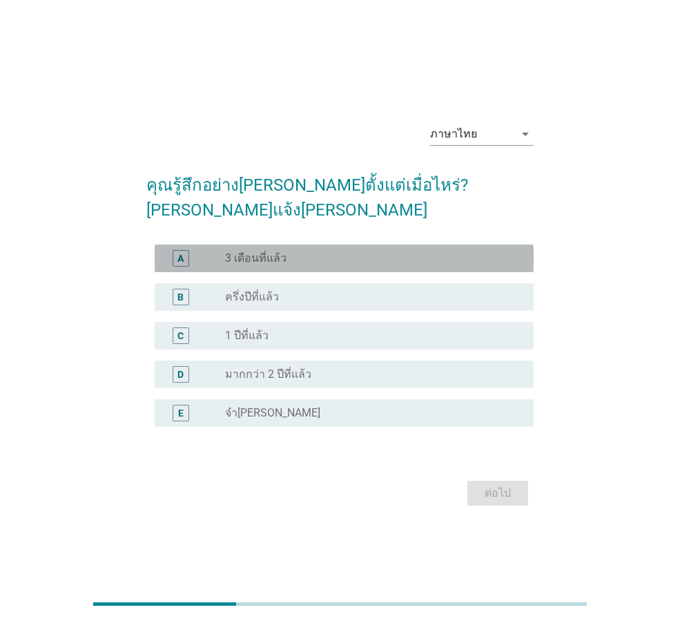
click at [246, 254] on div "A radio_button_unchecked 3 เดือนที่แล้ว" at bounding box center [344, 258] width 379 height 28
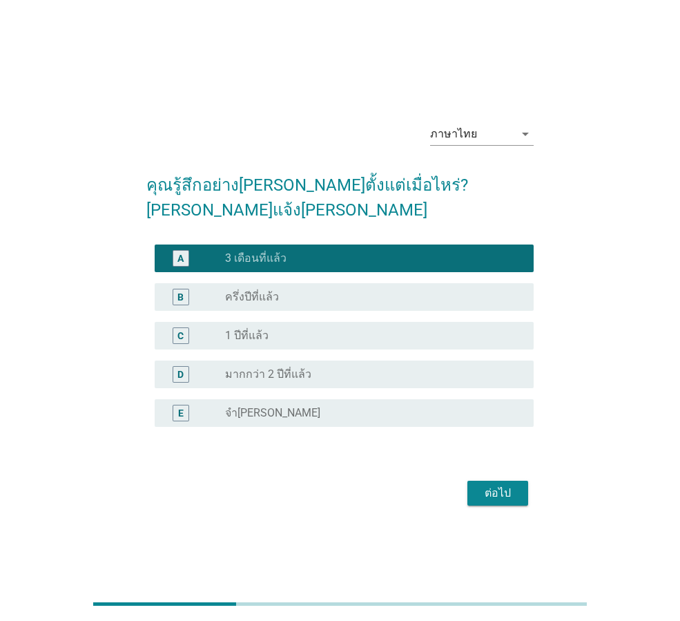
click at [490, 485] on div "ต่อไป" at bounding box center [498, 493] width 39 height 17
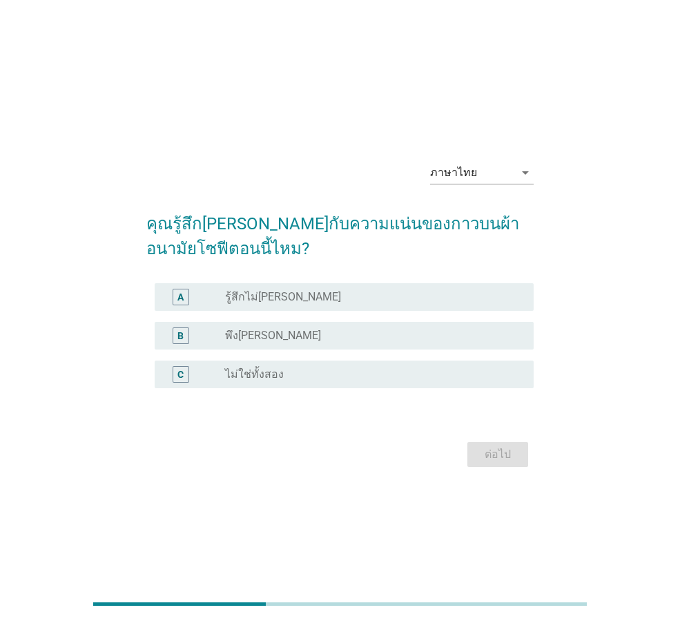
click at [259, 343] on div "radio_button_unchecked พึง[PERSON_NAME]" at bounding box center [374, 335] width 298 height 17
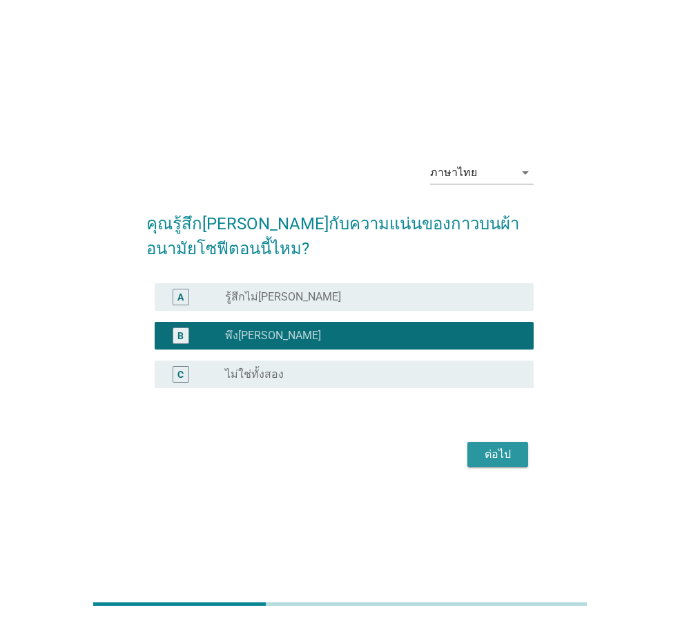
click at [499, 447] on div "ต่อไป" at bounding box center [498, 454] width 39 height 17
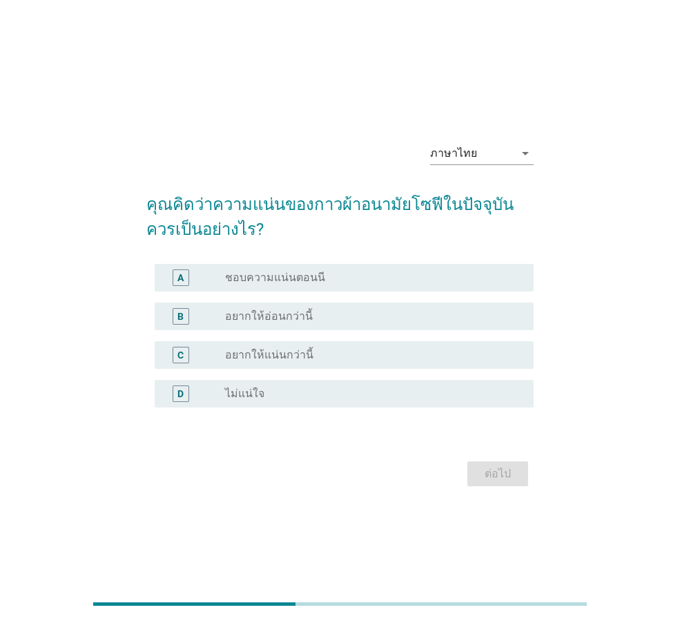
click at [345, 280] on div "radio_button_unchecked ชอบความแน่นตอนนี" at bounding box center [368, 278] width 287 height 14
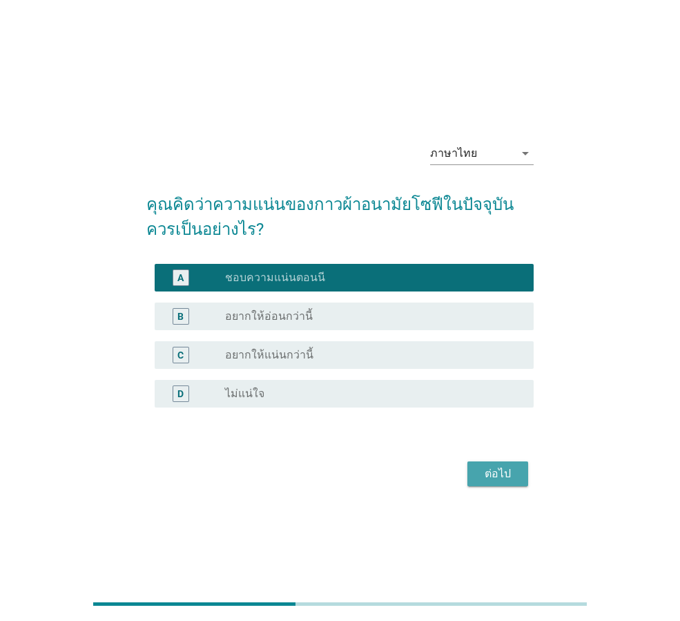
click at [502, 472] on div "ต่อไป" at bounding box center [498, 473] width 39 height 17
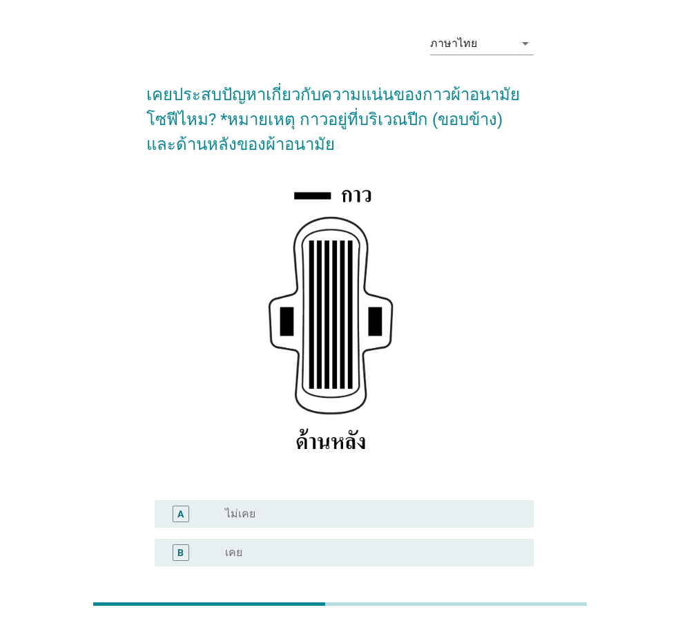
scroll to position [69, 0]
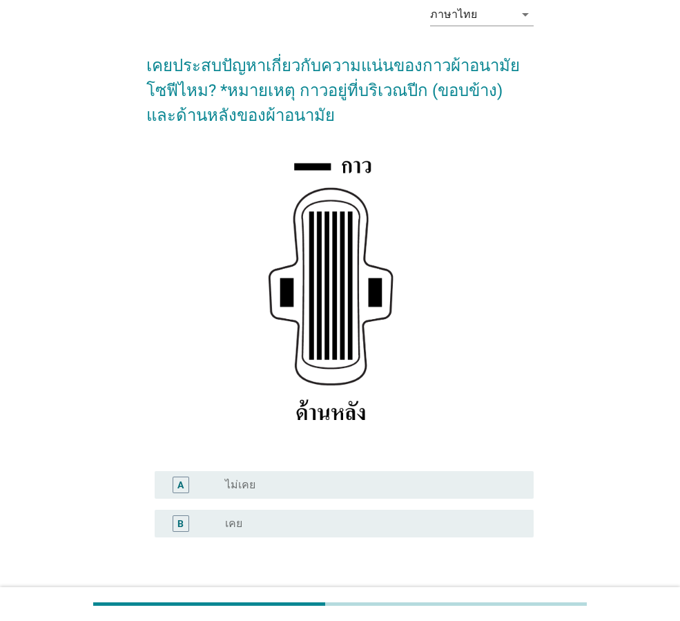
click at [271, 530] on div "radio_button_unchecked เคย" at bounding box center [374, 523] width 298 height 17
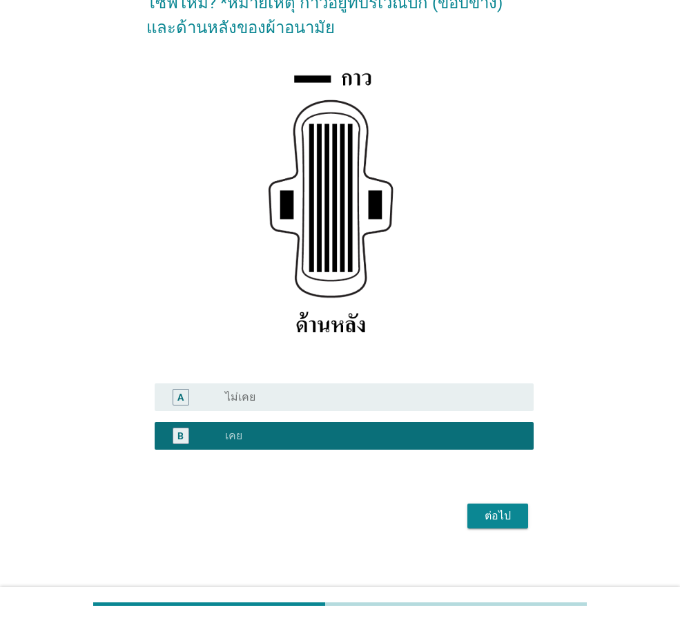
scroll to position [163, 0]
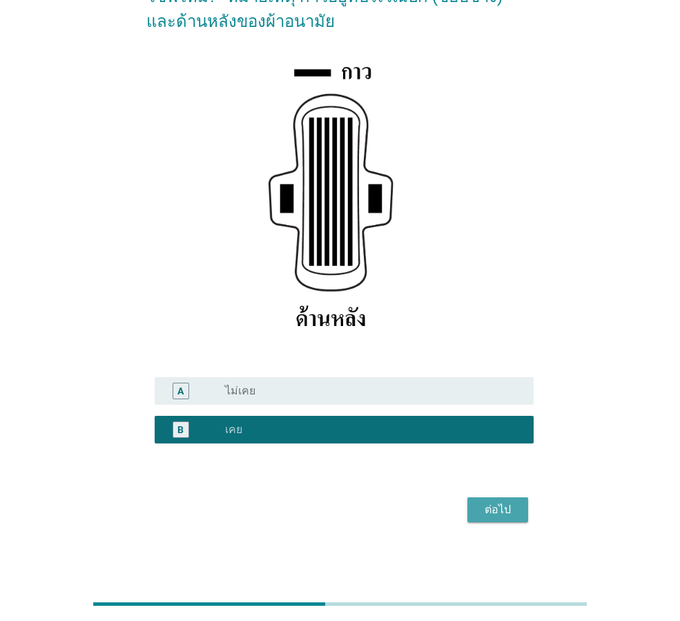
click at [507, 516] on div "ต่อไป" at bounding box center [498, 509] width 39 height 17
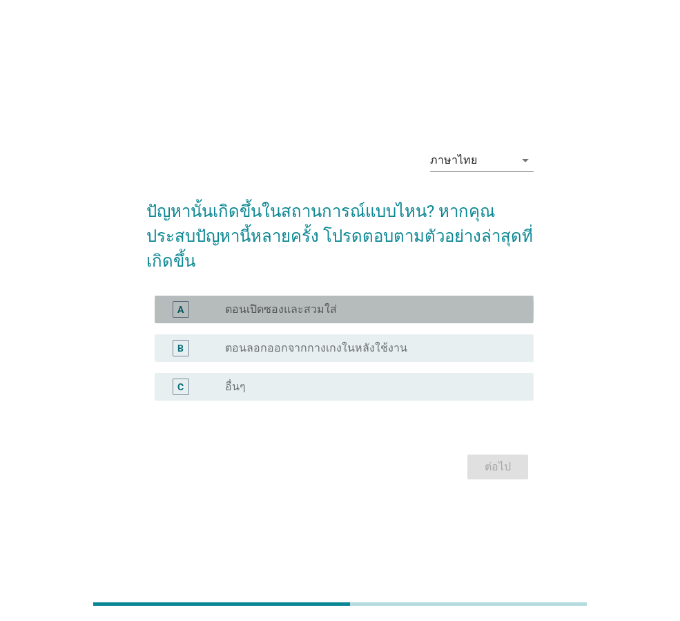
click at [244, 302] on label "ตอนเปิดซองและสวมใส่" at bounding box center [281, 309] width 112 height 14
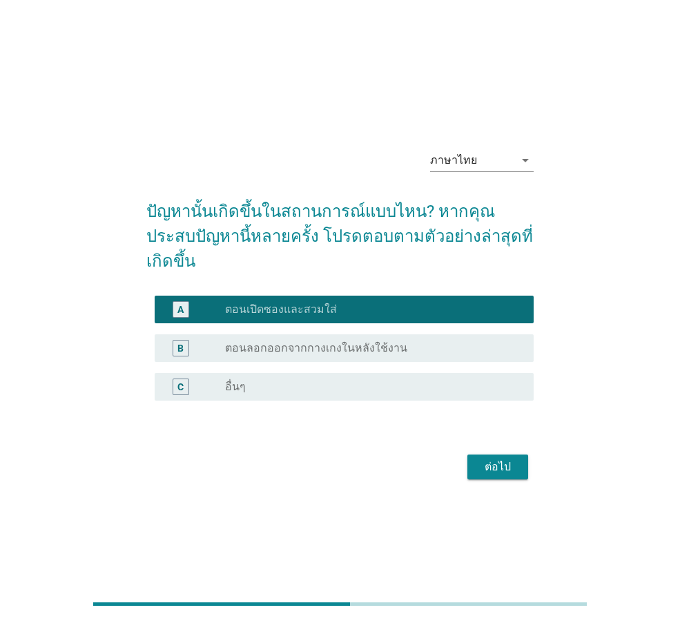
click at [487, 459] on div "ต่อไป" at bounding box center [498, 467] width 39 height 17
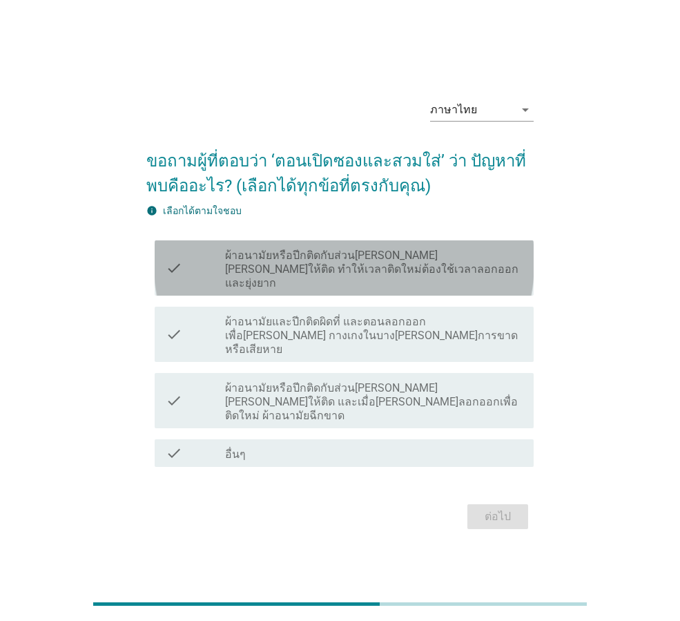
click at [448, 288] on label "ผ้าอนามัยหรือปีกติดกับส่วน[PERSON_NAME][PERSON_NAME]ให้ติด ทำให้เวลาติดใหม่ต้อง…" at bounding box center [374, 269] width 298 height 41
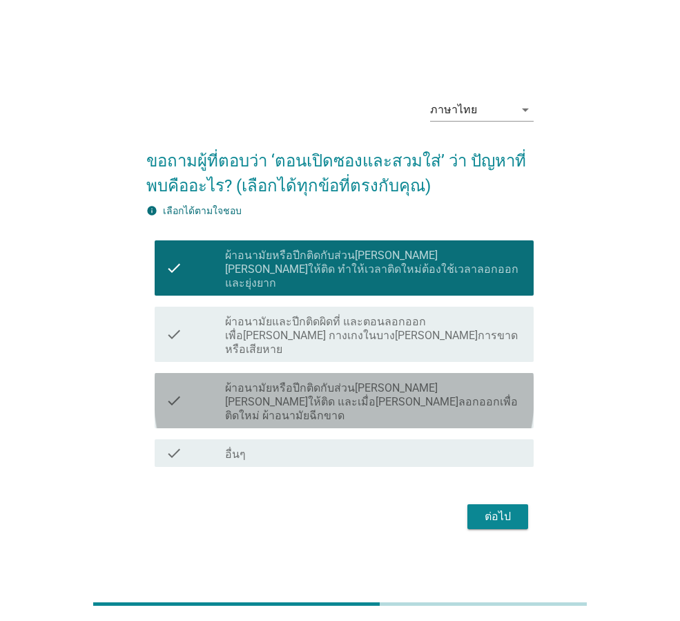
click at [264, 389] on label "ผ้าอนามัยหรือปีกติดกับส่วน[PERSON_NAME][PERSON_NAME]ให้ติด และเมื่อ[PERSON_NAME…" at bounding box center [374, 401] width 298 height 41
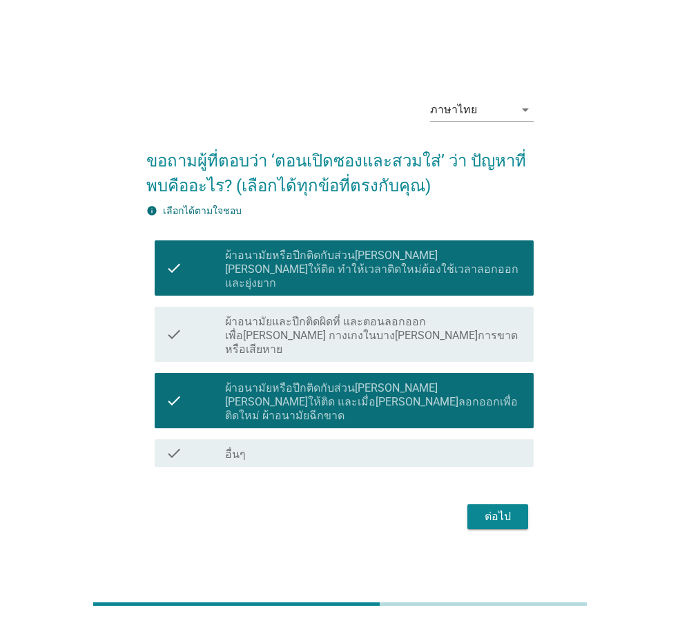
click at [508, 508] on div "ต่อไป" at bounding box center [498, 516] width 39 height 17
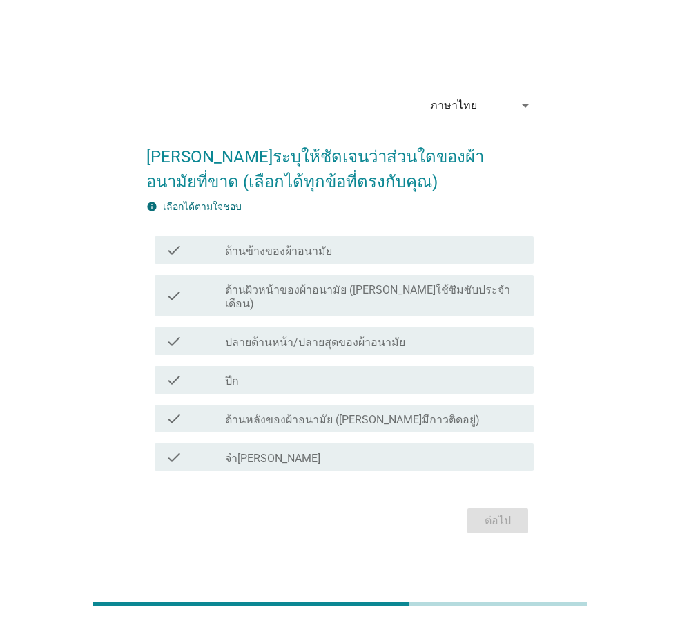
click at [255, 258] on label "ด้านข้างของผ้าอนามัย" at bounding box center [278, 251] width 107 height 14
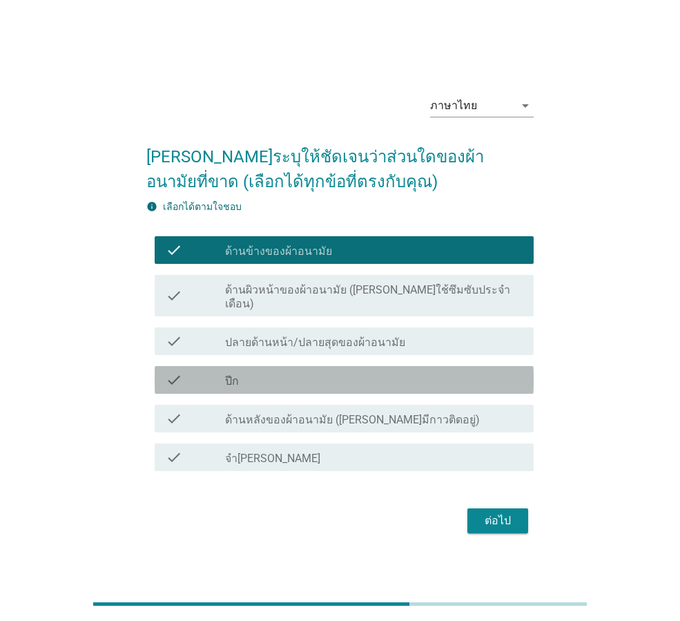
click at [256, 373] on div "check_box_outline_blank ปีก" at bounding box center [374, 380] width 298 height 17
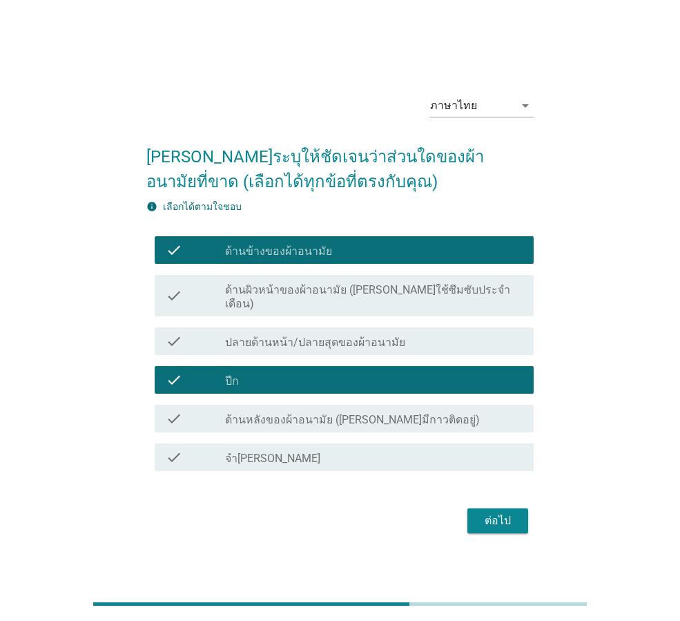
click at [510, 522] on button "ต่อไป" at bounding box center [498, 520] width 61 height 25
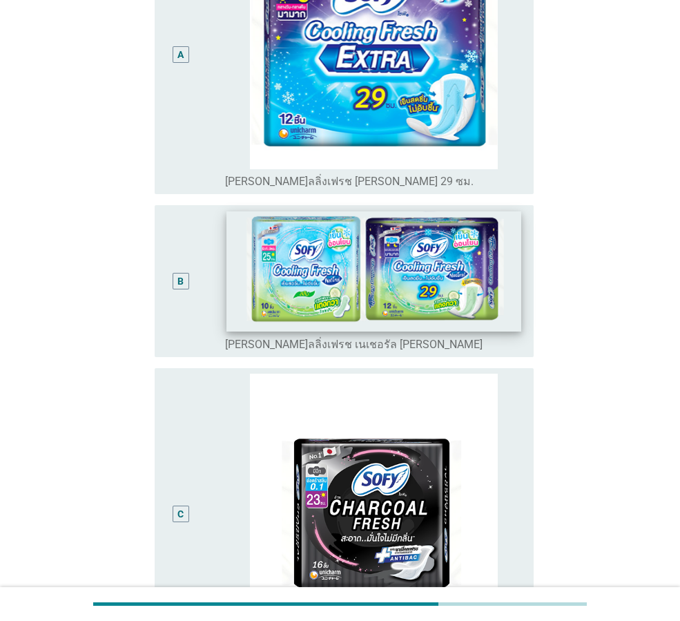
scroll to position [276, 0]
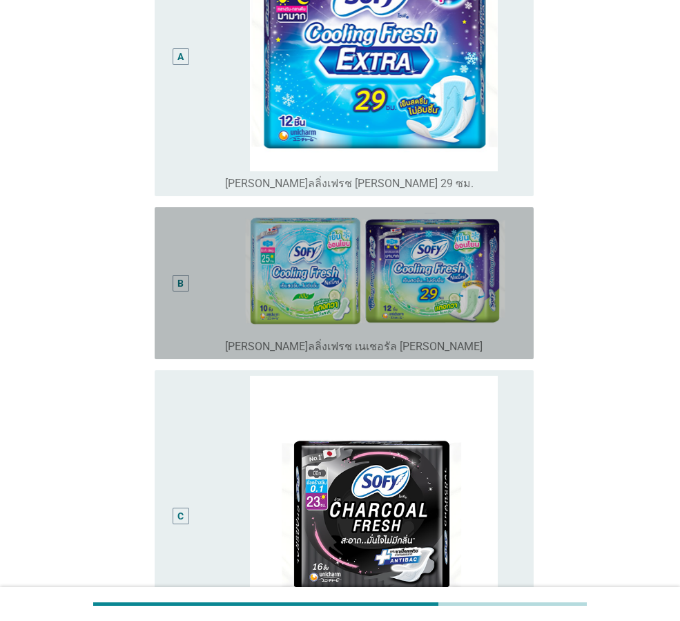
click at [204, 289] on div "B" at bounding box center [195, 283] width 59 height 141
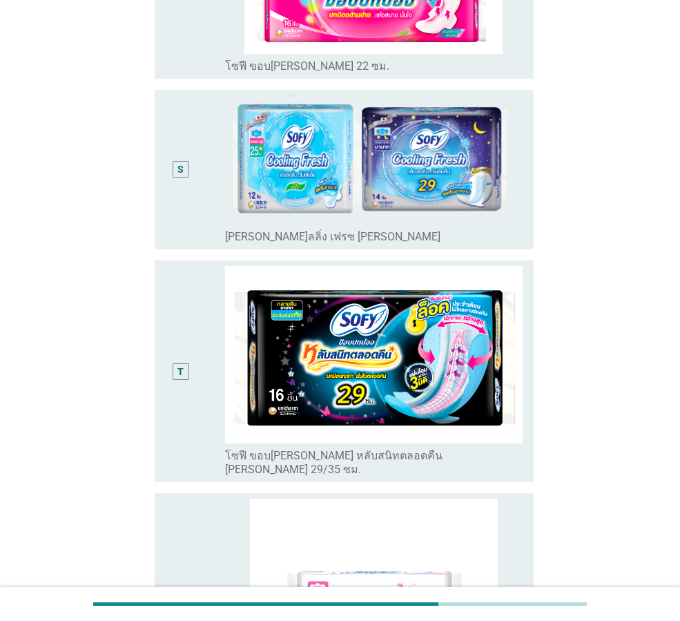
scroll to position [4733, 0]
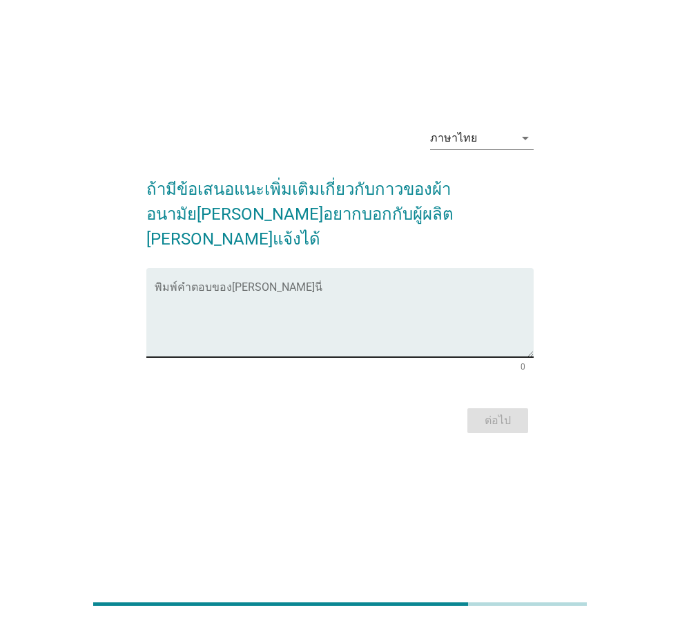
scroll to position [0, 0]
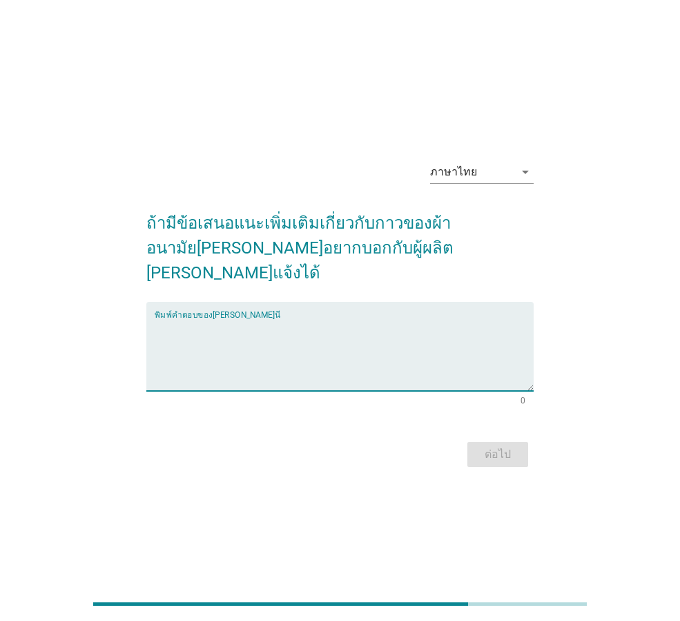
click at [297, 318] on textarea "พิมพ์คำตอบของคุณ ที่นี่" at bounding box center [344, 354] width 379 height 73
type textarea "ก"
type textarea "ปีกผ้าอนามัยมันกว้างเลยพับเข้าหาตรงบริเวณอื่น"
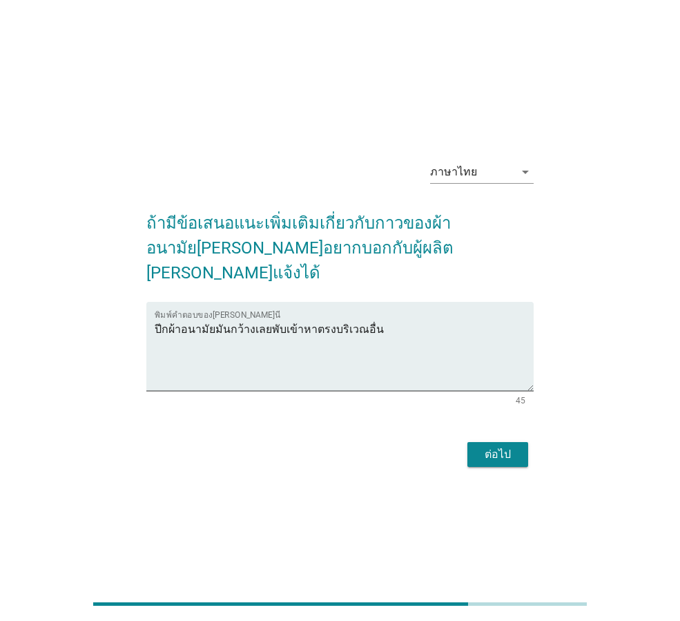
click at [506, 446] on div "ต่อไป" at bounding box center [498, 454] width 39 height 17
